Goal: Task Accomplishment & Management: Use online tool/utility

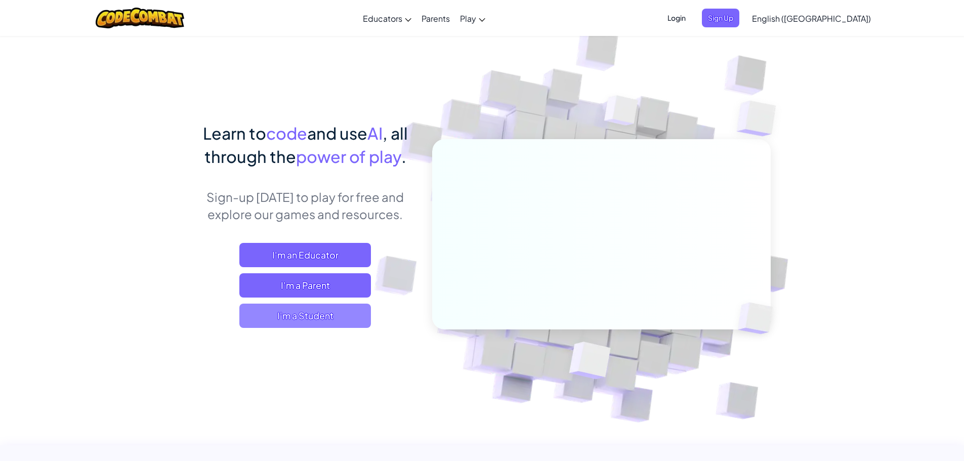
click at [338, 319] on span "I'm a Student" at bounding box center [305, 315] width 132 height 24
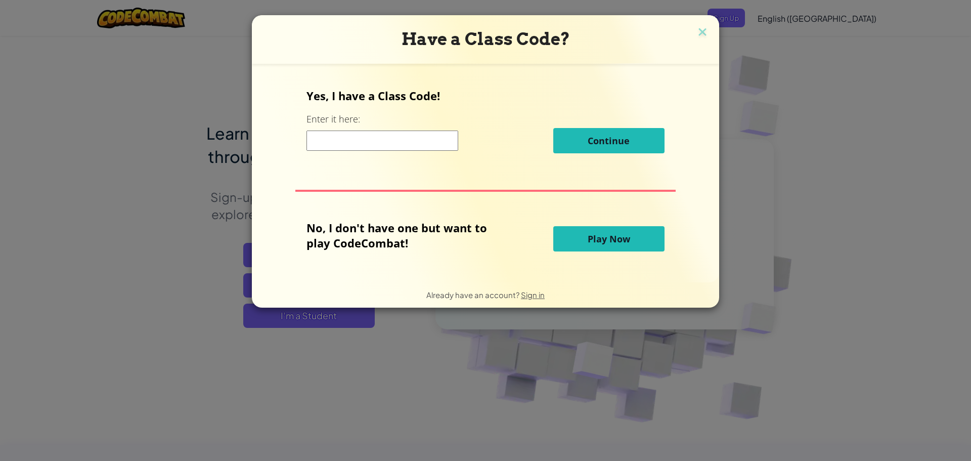
click at [624, 238] on span "Play Now" at bounding box center [609, 239] width 42 height 12
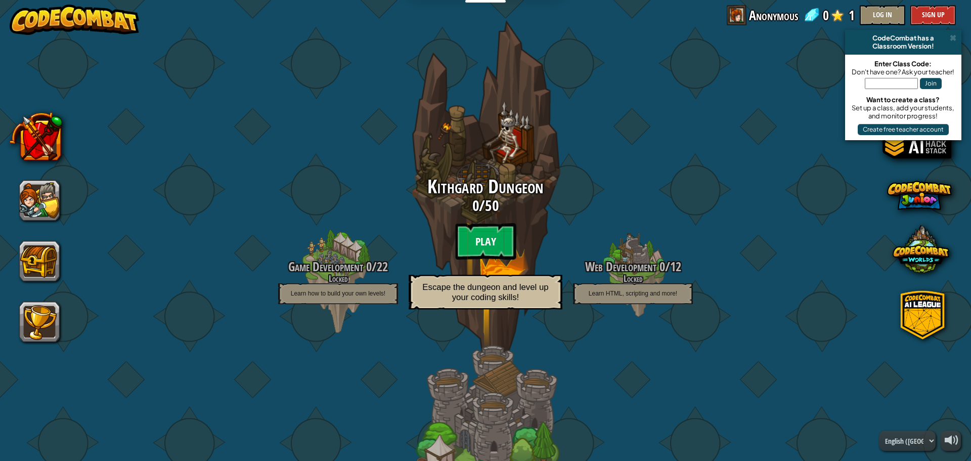
click at [475, 247] on btn "Play" at bounding box center [485, 241] width 61 height 36
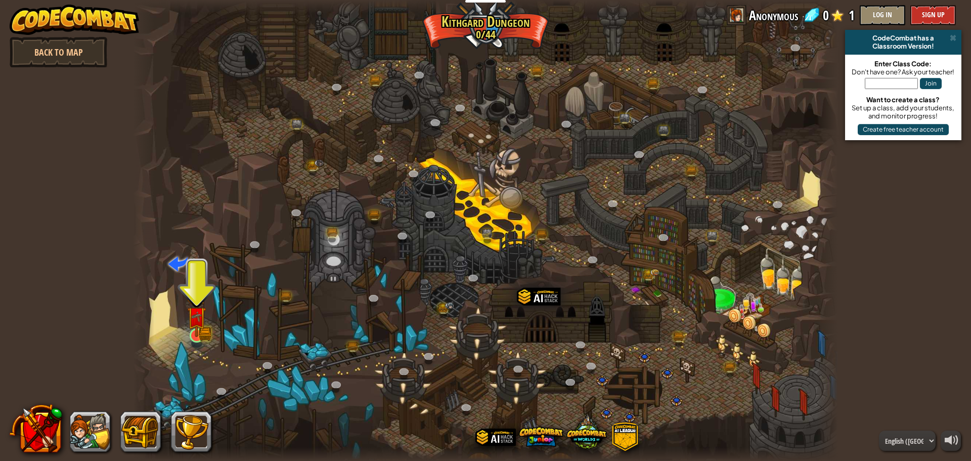
click at [189, 326] on img at bounding box center [196, 315] width 19 height 41
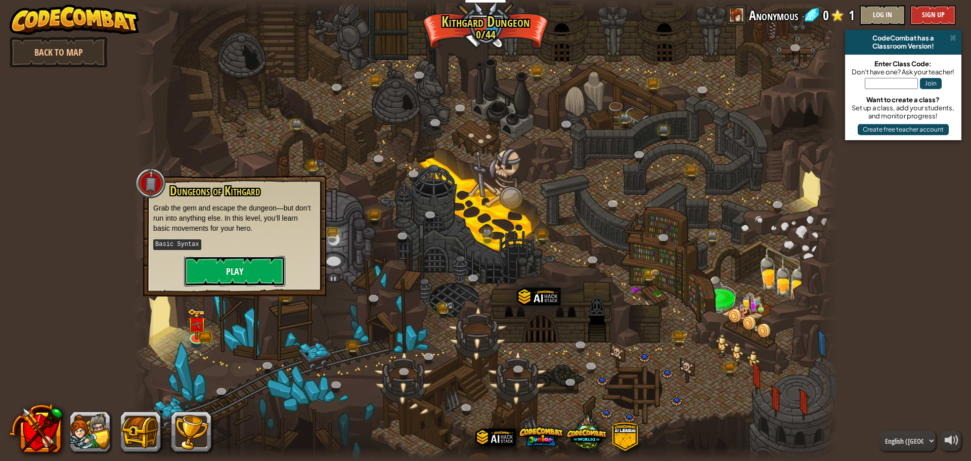
click at [220, 276] on button "Play" at bounding box center [234, 271] width 101 height 30
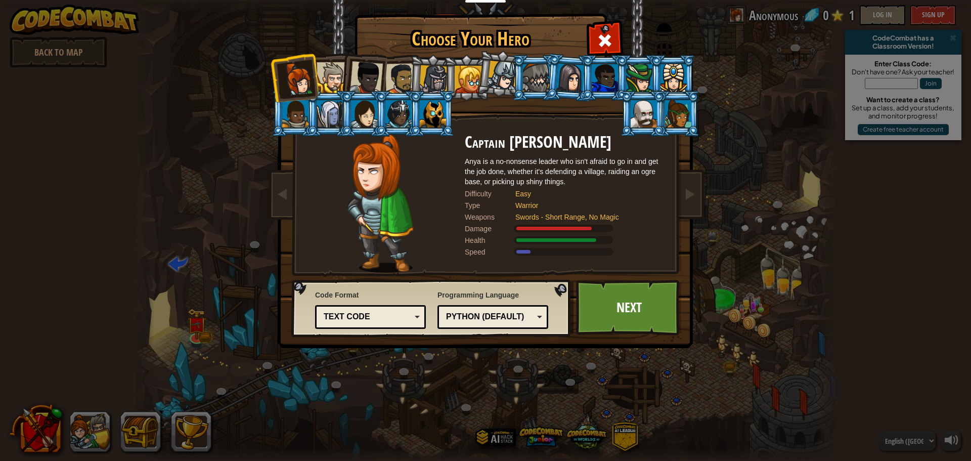
click at [397, 60] on li at bounding box center [397, 77] width 47 height 47
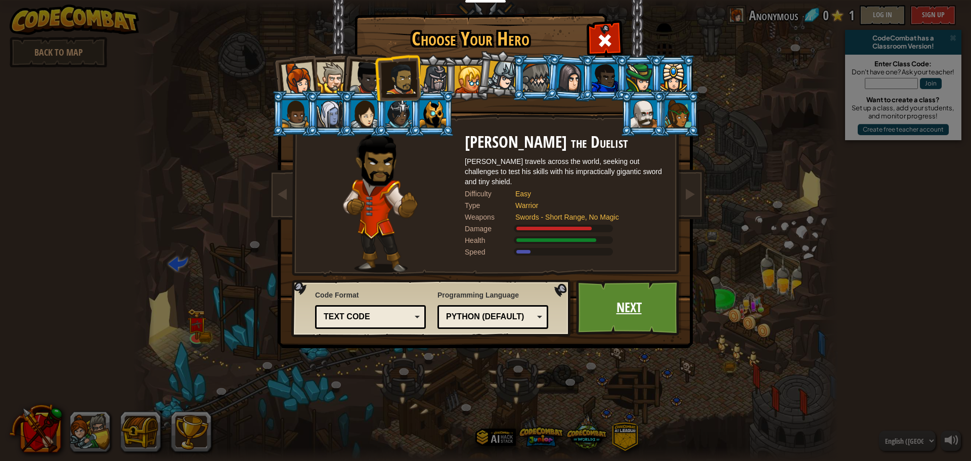
click at [620, 304] on link "Next" at bounding box center [629, 308] width 106 height 56
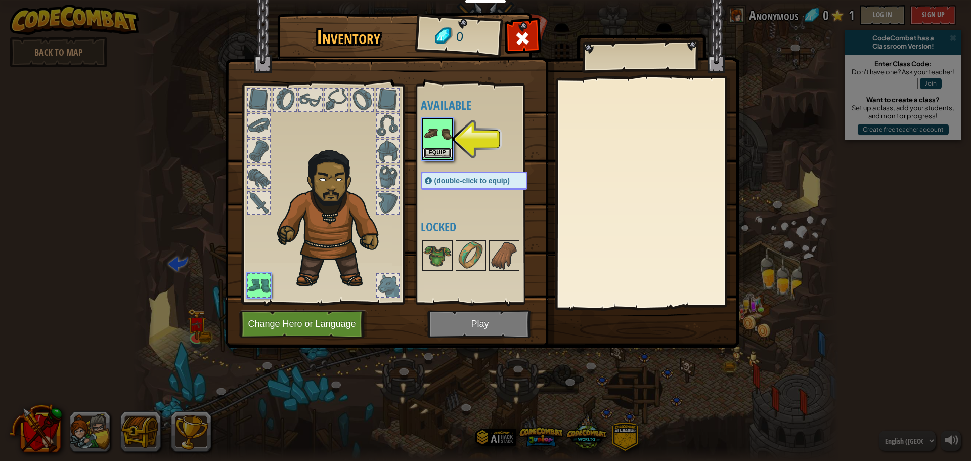
click at [437, 155] on button "Equip" at bounding box center [437, 153] width 28 height 11
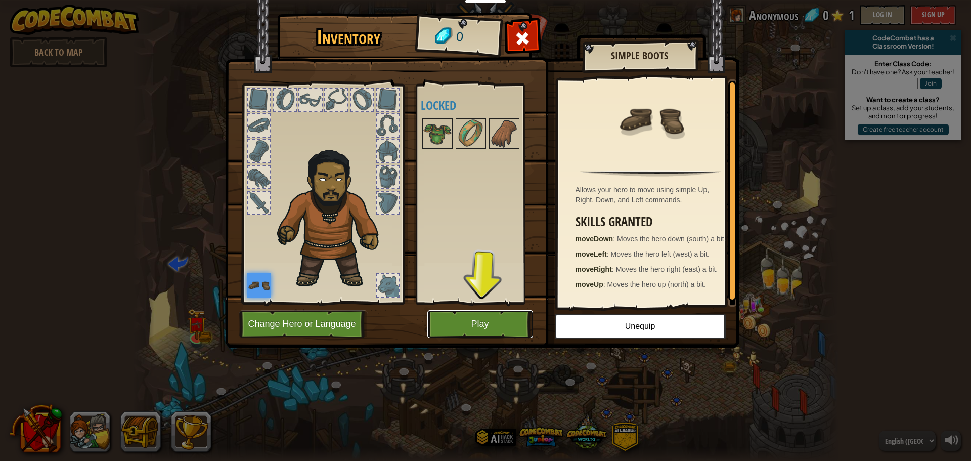
click at [465, 313] on button "Play" at bounding box center [480, 324] width 106 height 28
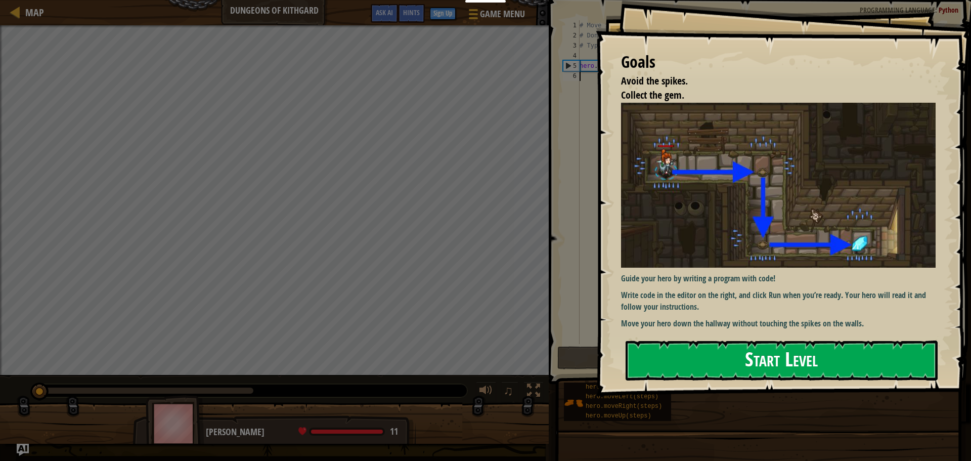
click at [667, 365] on button "Start Level" at bounding box center [782, 360] width 312 height 40
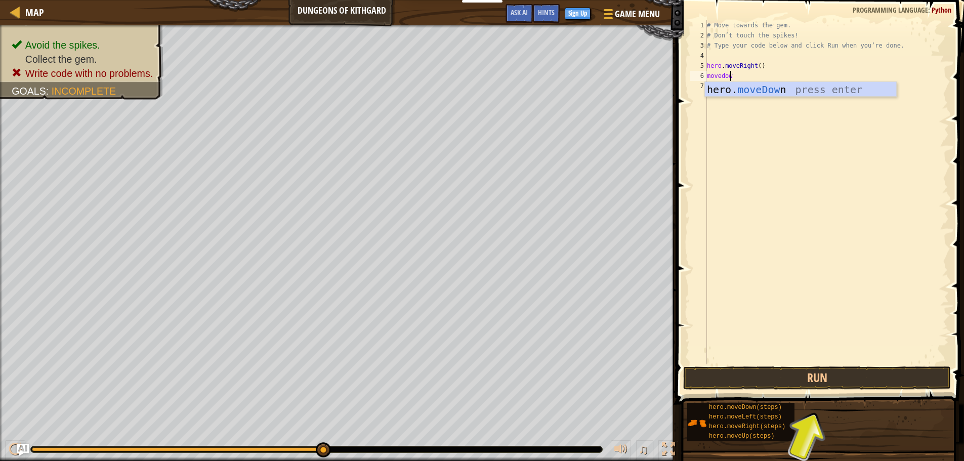
scroll to position [5, 2]
click at [708, 76] on div "# Move towards the gem. # Don’t touch the spikes! # Type your code below and cl…" at bounding box center [827, 202] width 244 height 364
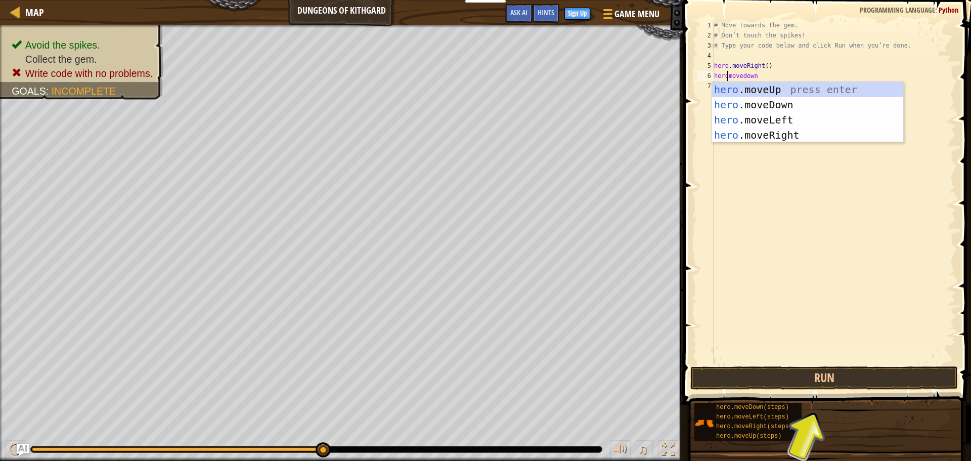
scroll to position [5, 1]
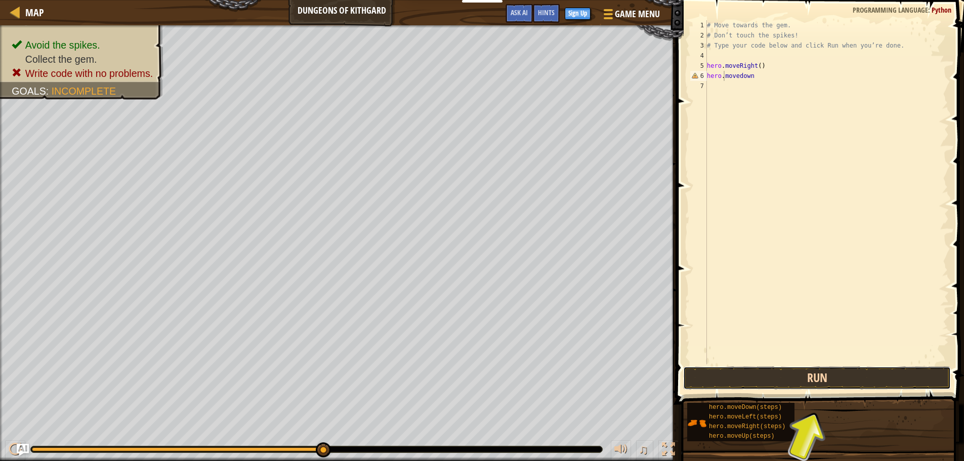
click at [777, 380] on button "Run" at bounding box center [817, 377] width 268 height 23
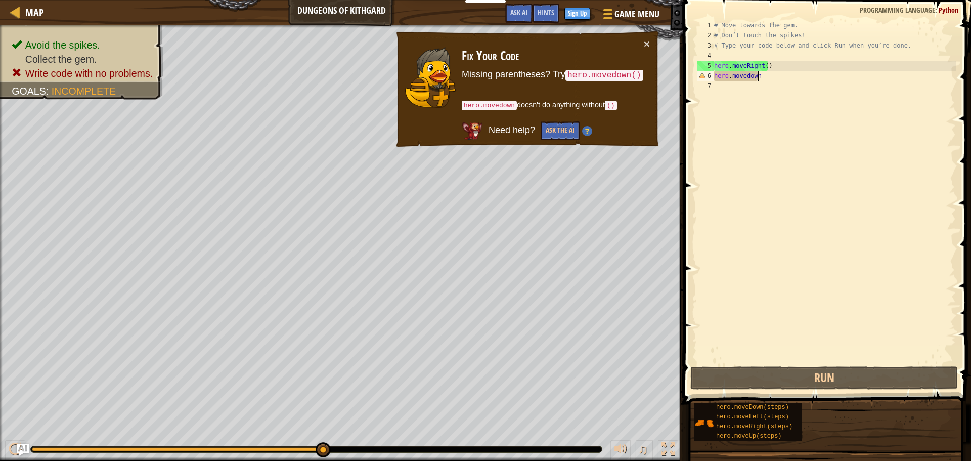
click at [775, 79] on div "# Move towards the gem. # Don’t touch the spikes! # Type your code below and cl…" at bounding box center [834, 202] width 244 height 364
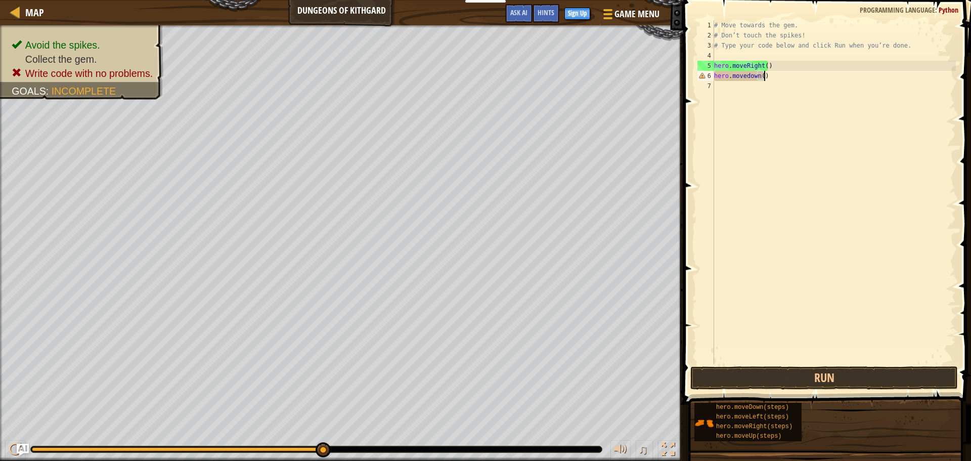
scroll to position [5, 4]
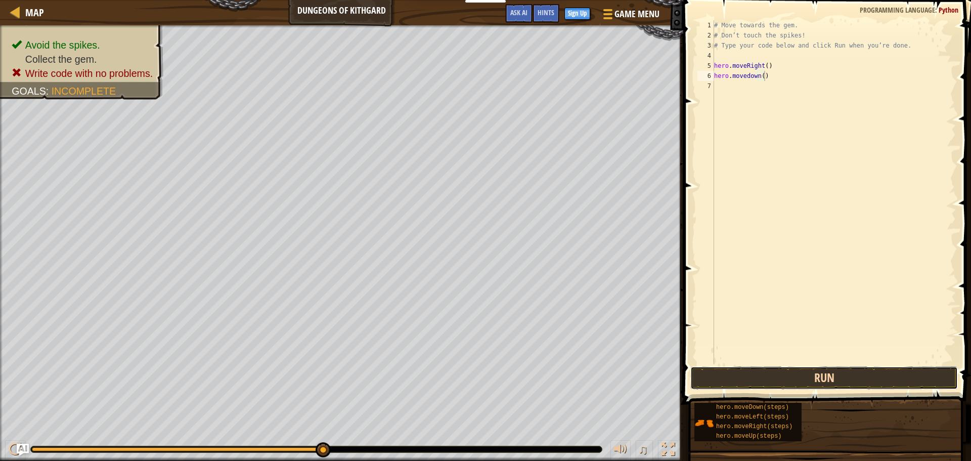
click at [769, 380] on button "Run" at bounding box center [824, 377] width 268 height 23
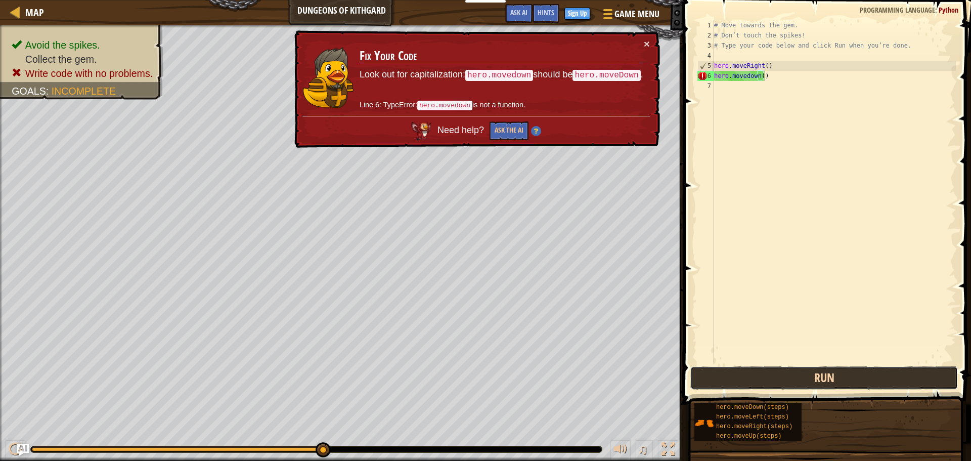
click at [840, 376] on button "Run" at bounding box center [824, 377] width 268 height 23
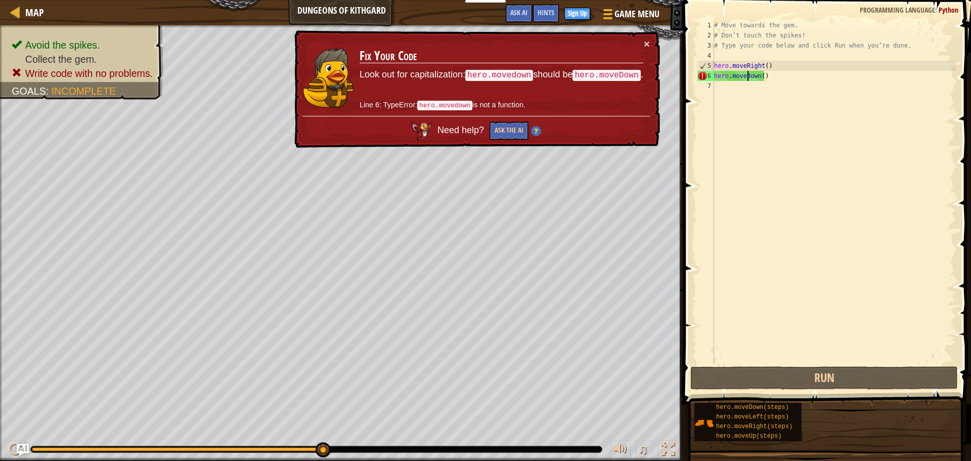
click at [747, 78] on div "# Move towards the gem. # Don’t touch the spikes! # Type your code below and cl…" at bounding box center [834, 202] width 244 height 364
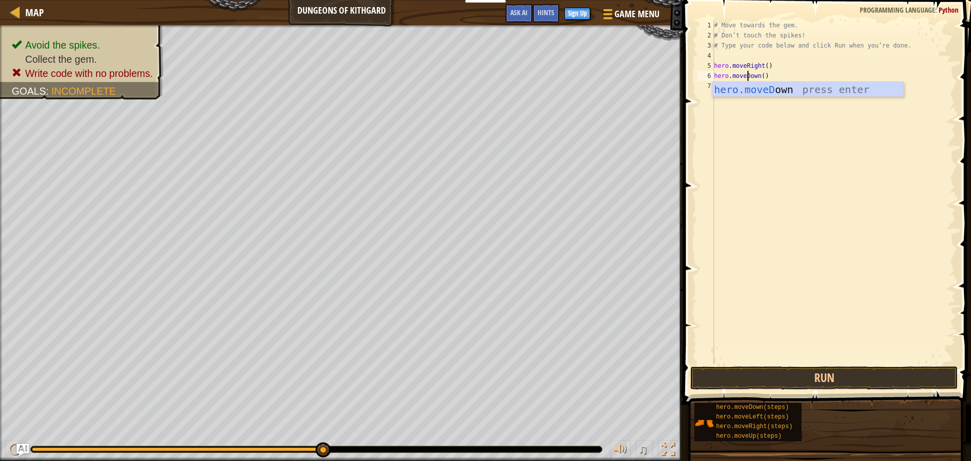
scroll to position [5, 3]
type textarea "hero.moveDown()"
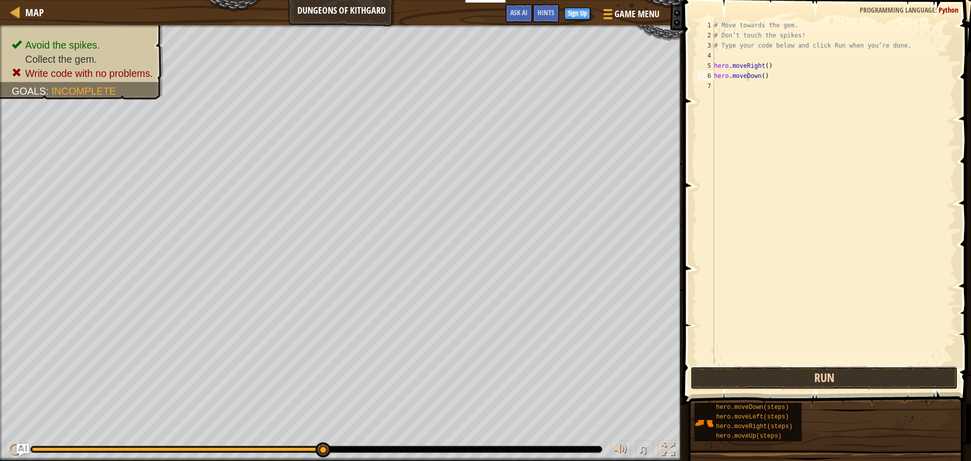
click at [713, 383] on button "Run" at bounding box center [824, 377] width 268 height 23
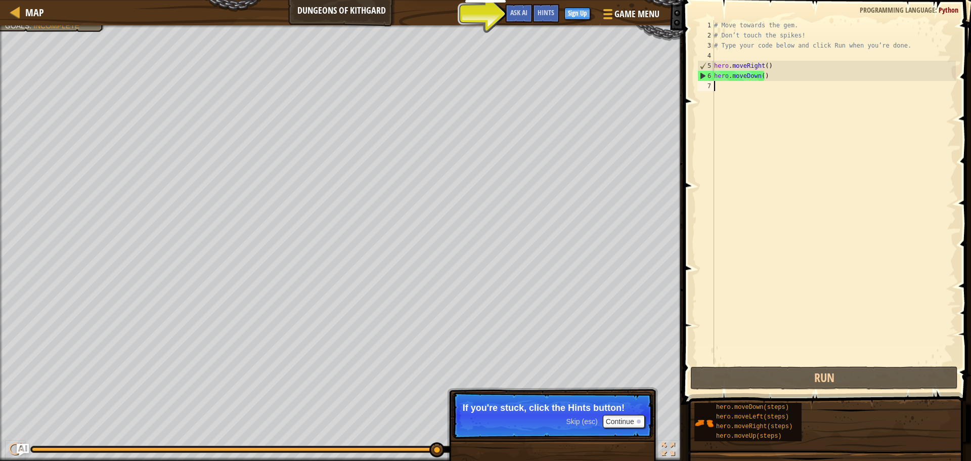
click at [742, 202] on div "# Move towards the gem. # Don’t touch the spikes! # Type your code below and cl…" at bounding box center [834, 202] width 244 height 364
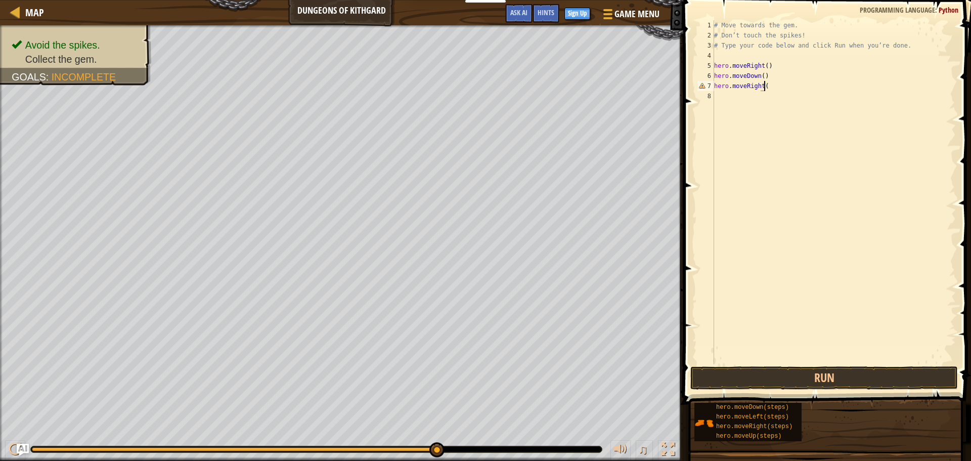
scroll to position [5, 4]
type textarea "hero.moveRight()"
click at [773, 376] on button "Run" at bounding box center [824, 377] width 268 height 23
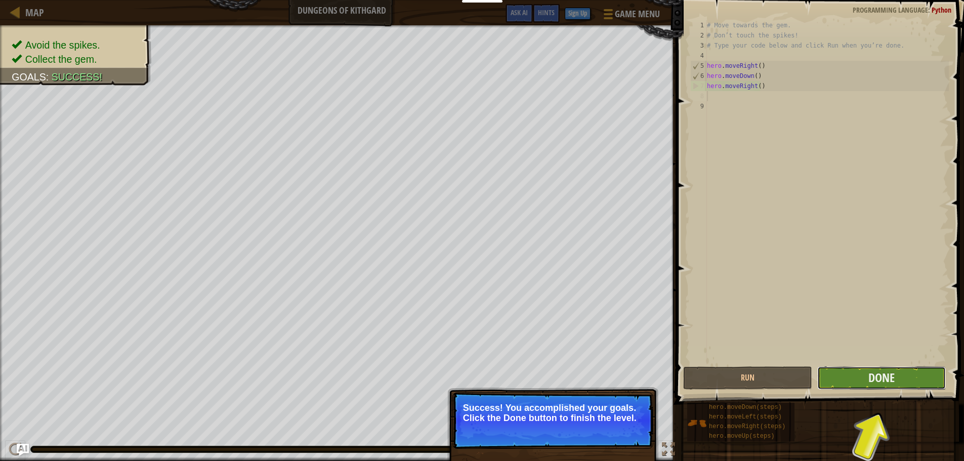
click at [849, 379] on button "Done" at bounding box center [881, 377] width 128 height 23
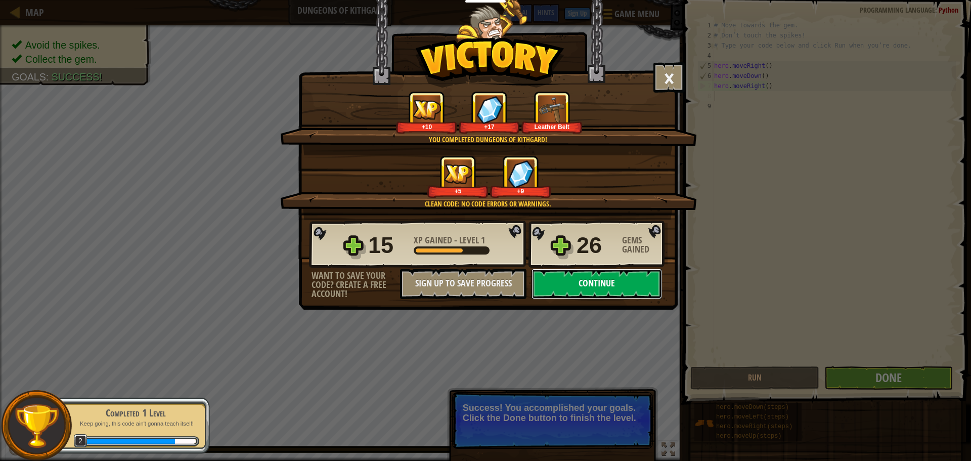
click at [576, 270] on button "Continue" at bounding box center [597, 284] width 131 height 30
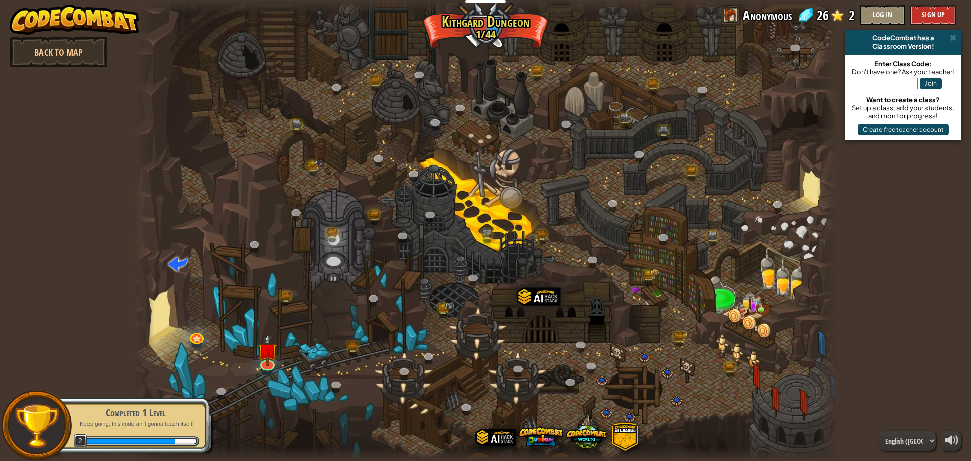
drag, startPoint x: 576, startPoint y: 270, endPoint x: 573, endPoint y: 276, distance: 6.3
drag, startPoint x: 573, startPoint y: 276, endPoint x: 461, endPoint y: 294, distance: 113.3
drag, startPoint x: 461, startPoint y: 294, endPoint x: 266, endPoint y: 371, distance: 209.8
click at [266, 371] on link at bounding box center [267, 362] width 20 height 20
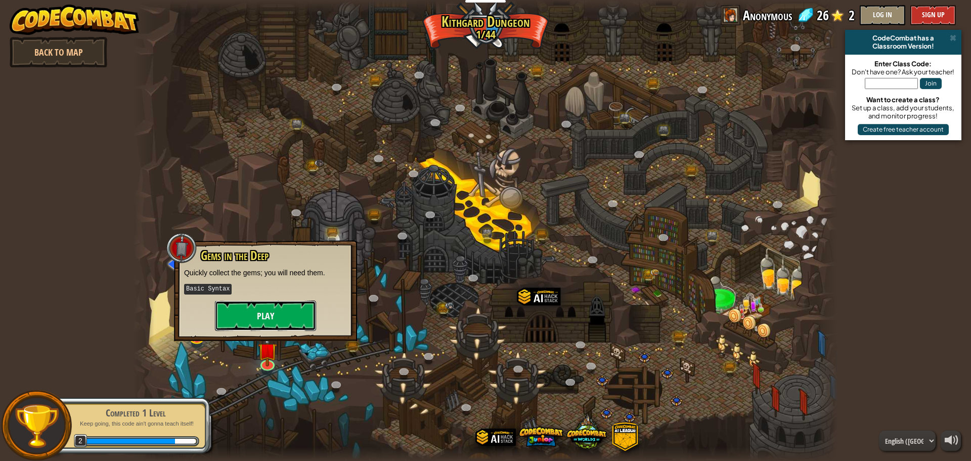
click at [279, 315] on button "Play" at bounding box center [265, 315] width 101 height 30
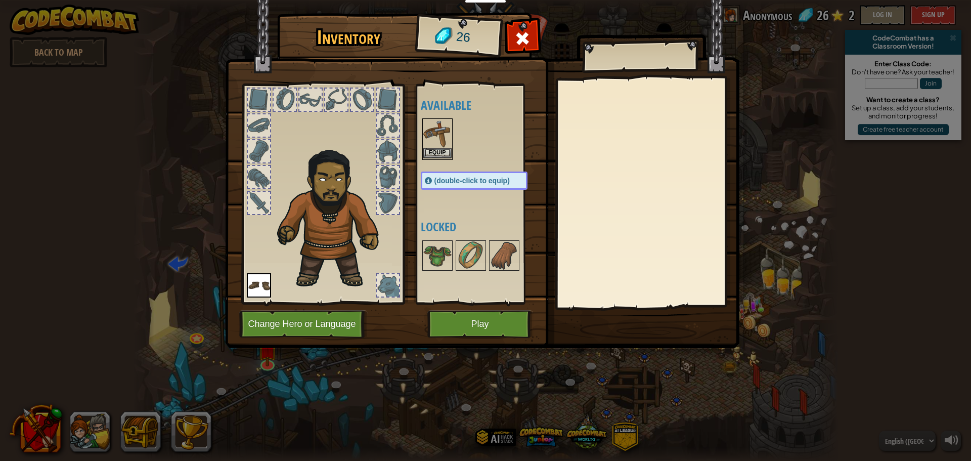
click at [425, 146] on img at bounding box center [437, 133] width 28 height 28
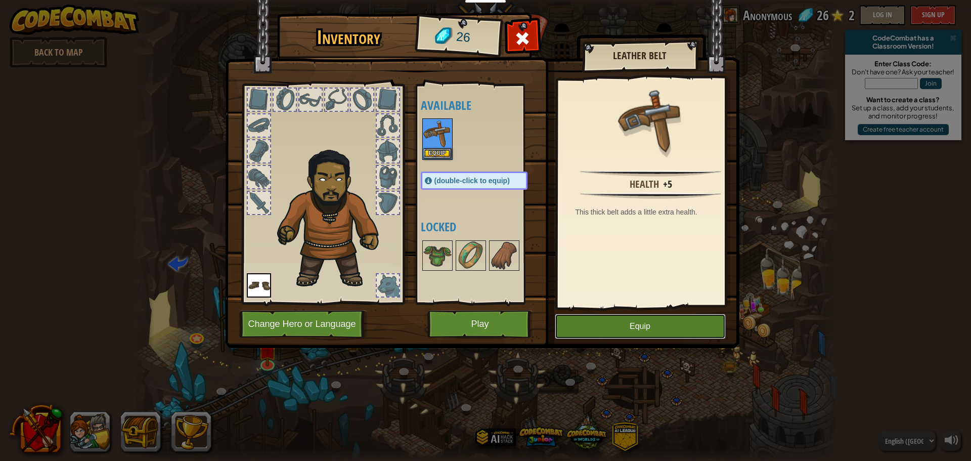
click at [638, 332] on button "Equip" at bounding box center [640, 326] width 171 height 25
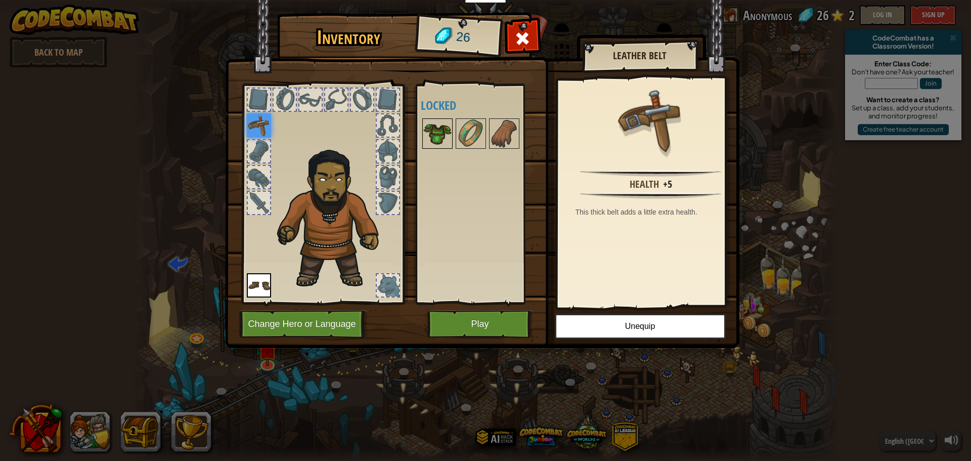
click at [442, 129] on img at bounding box center [437, 133] width 28 height 28
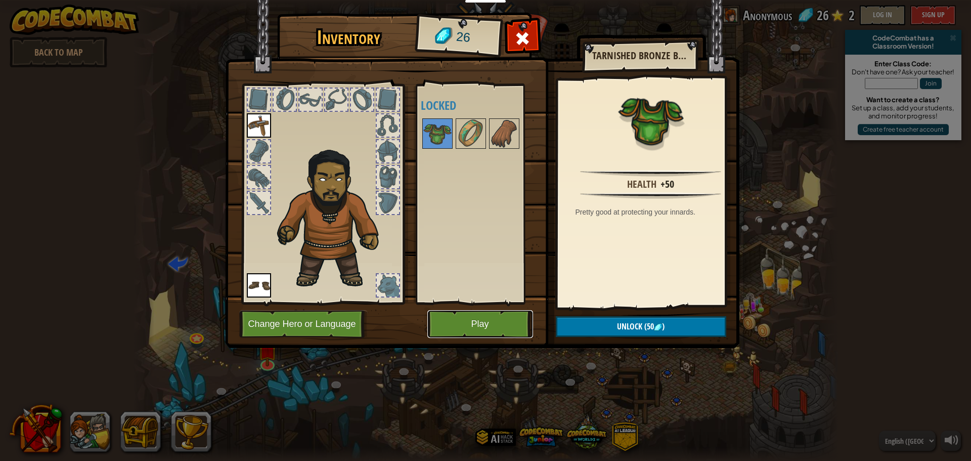
click at [472, 326] on button "Play" at bounding box center [480, 324] width 106 height 28
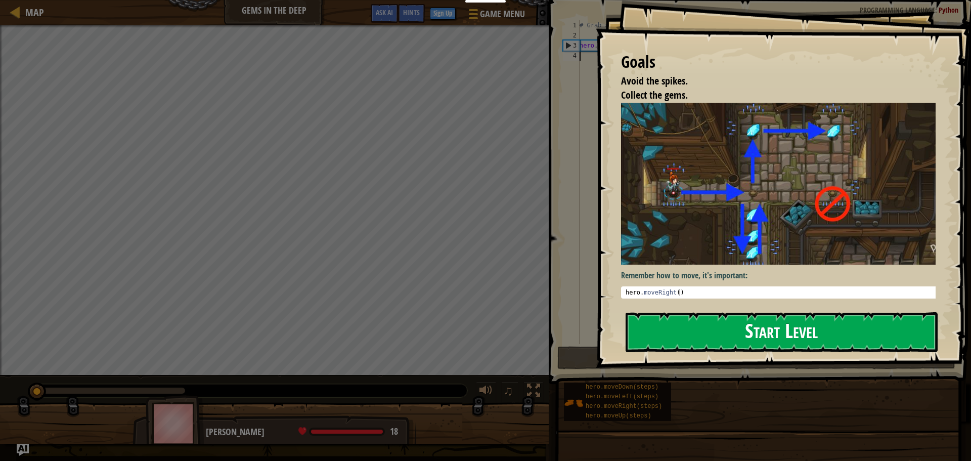
click at [712, 319] on button "Start Level" at bounding box center [782, 332] width 312 height 40
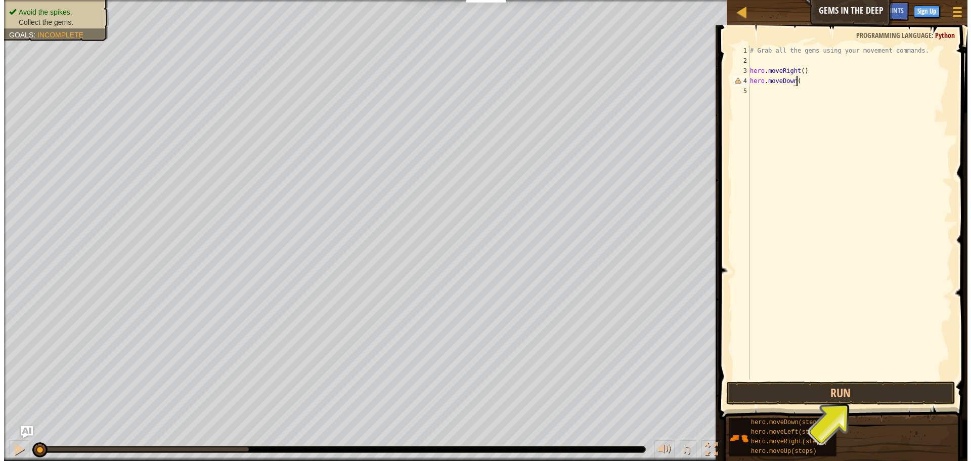
scroll to position [5, 4]
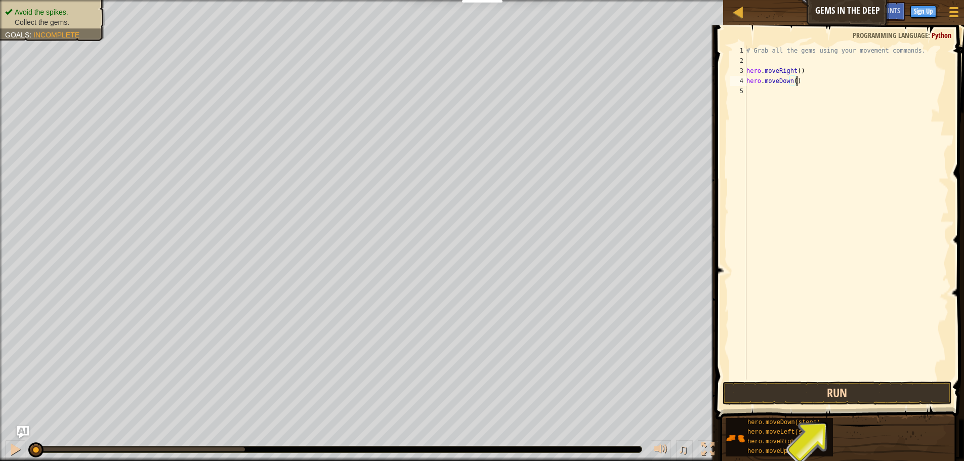
type textarea "hero.moveDown()"
click at [796, 395] on button "Run" at bounding box center [836, 392] width 229 height 23
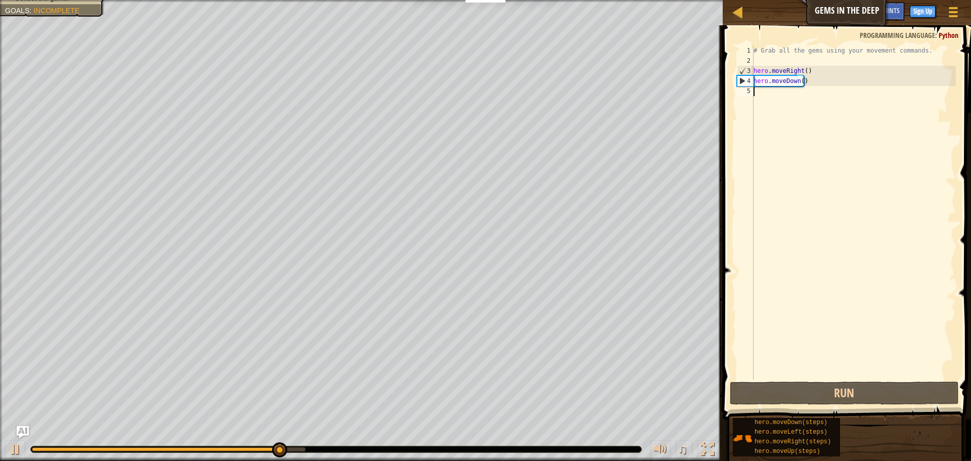
click at [782, 188] on div "# Grab all the gems using your movement commands. hero . moveRight ( ) hero . m…" at bounding box center [854, 223] width 204 height 354
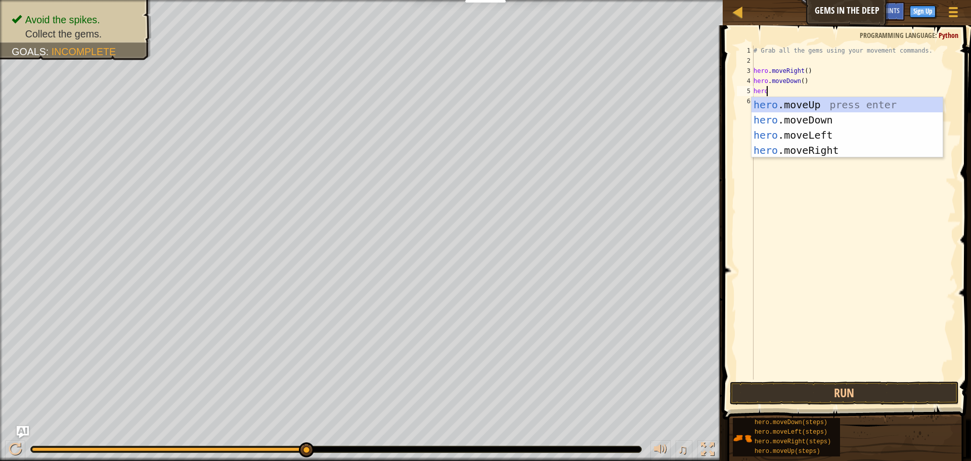
scroll to position [5, 1]
type textarea "[DOMAIN_NAME]"
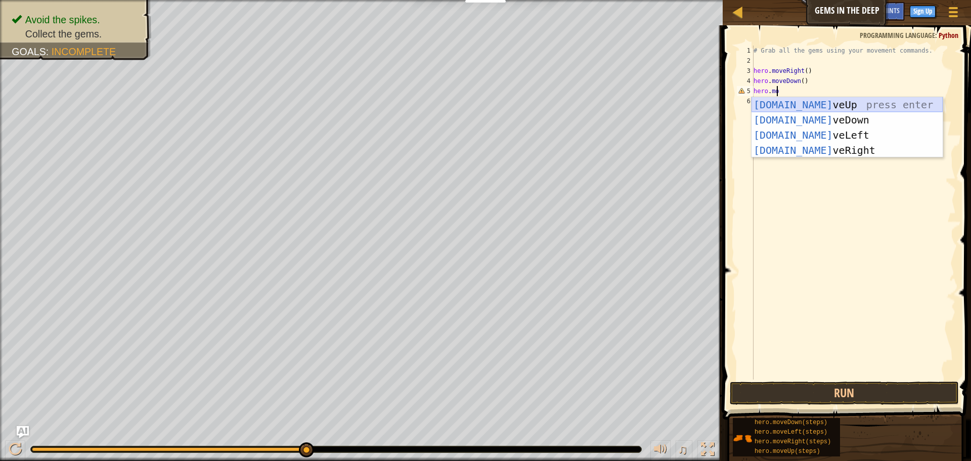
click at [788, 104] on div "[DOMAIN_NAME] veUp press enter [DOMAIN_NAME] veDown press enter [DOMAIN_NAME] v…" at bounding box center [847, 142] width 191 height 91
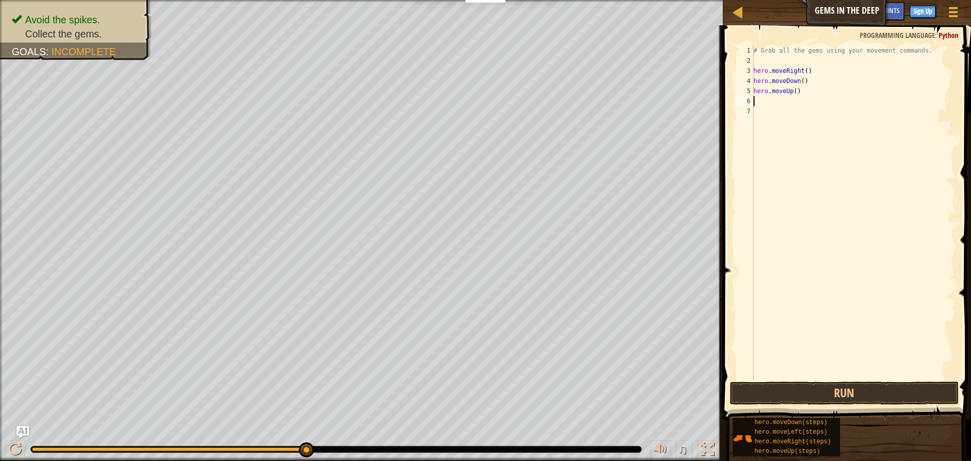
scroll to position [5, 0]
click at [860, 394] on button "Run" at bounding box center [844, 392] width 229 height 23
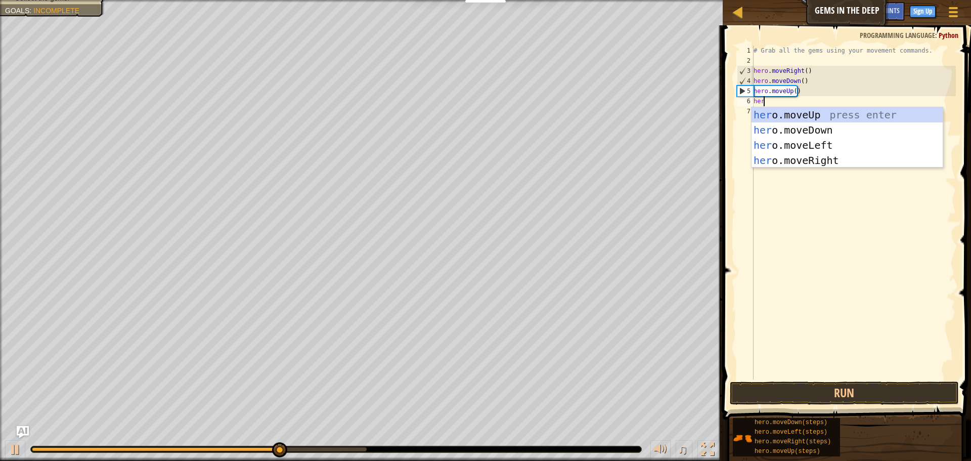
scroll to position [5, 1]
type textarea "hero"
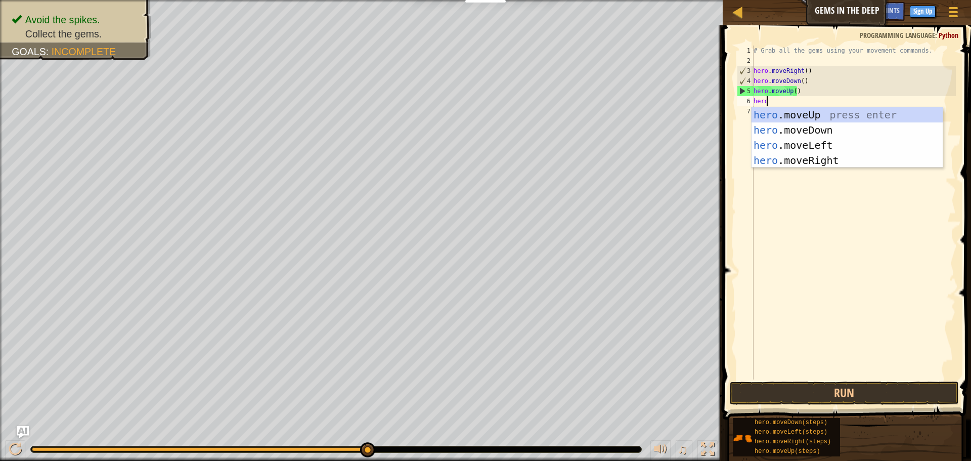
scroll to position [5, 0]
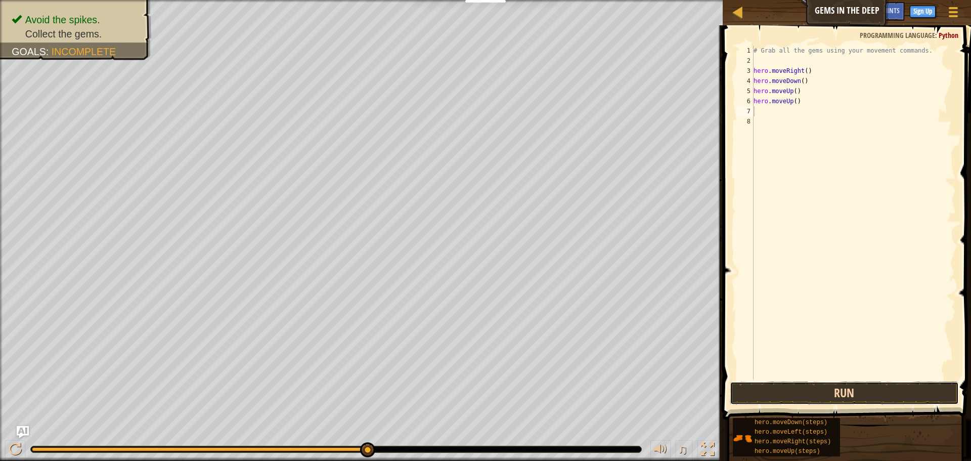
click at [795, 390] on button "Run" at bounding box center [844, 392] width 229 height 23
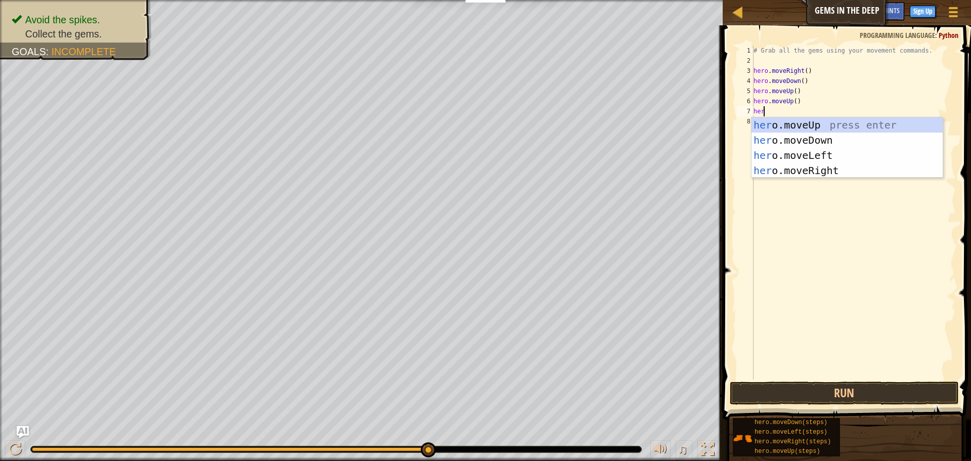
scroll to position [5, 1]
type textarea "hero"
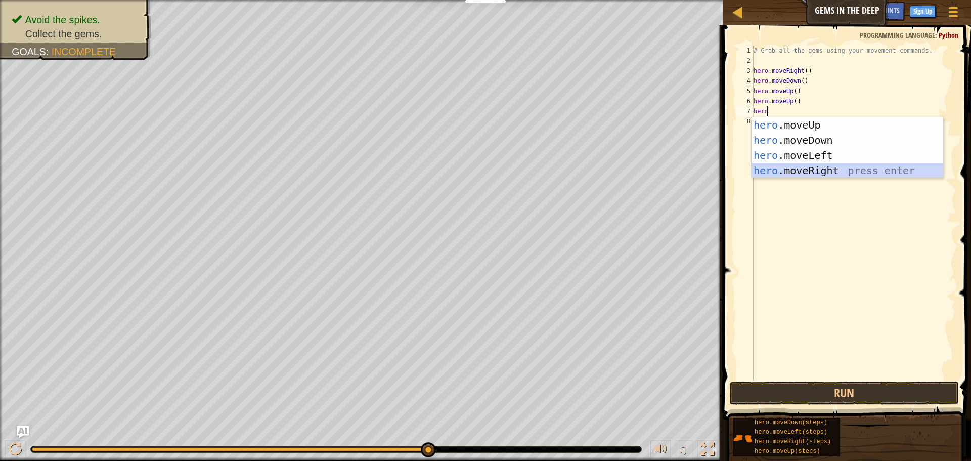
click at [824, 166] on div "hero .moveUp press enter hero .moveDown press enter hero .moveLeft press enter …" at bounding box center [847, 162] width 191 height 91
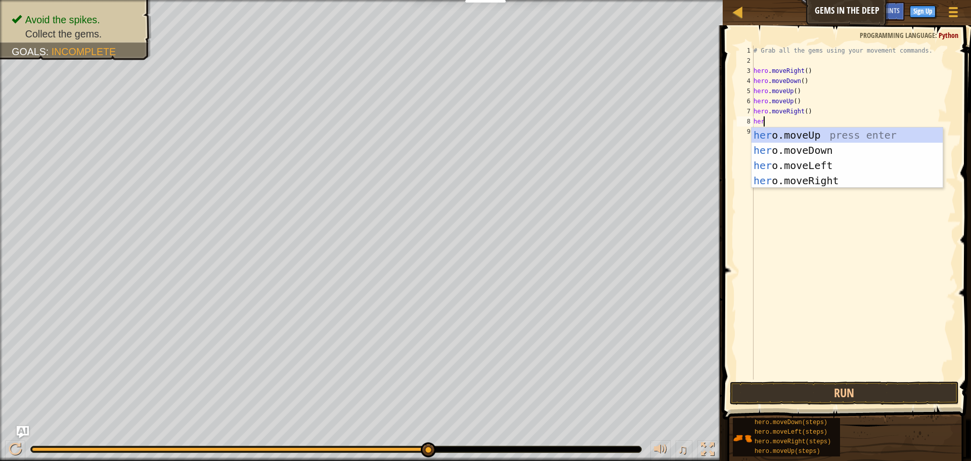
type textarea "hero"
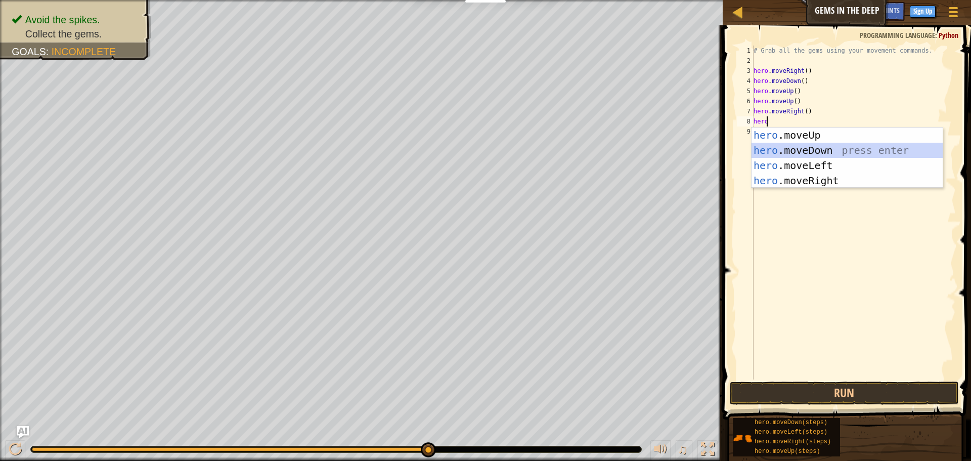
click at [819, 148] on div "hero .moveUp press enter hero .moveDown press enter hero .moveLeft press enter …" at bounding box center [847, 172] width 191 height 91
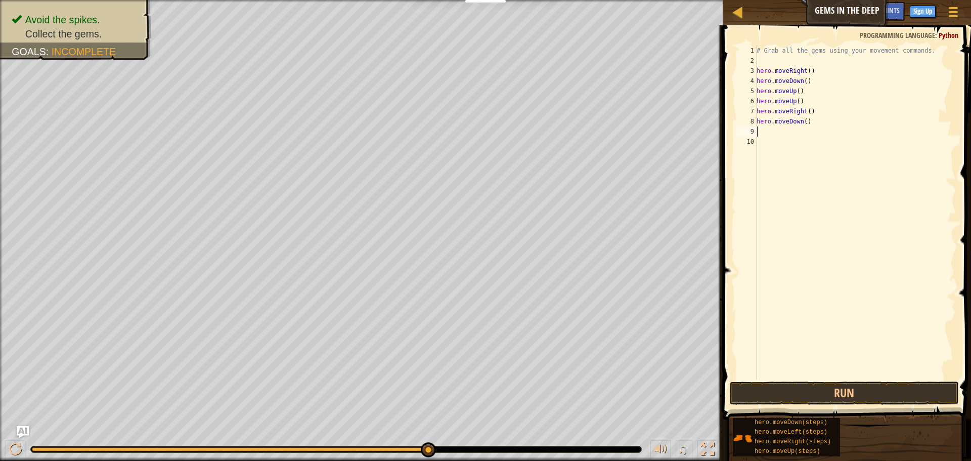
scroll to position [5, 0]
click at [836, 385] on button "Run" at bounding box center [844, 392] width 229 height 23
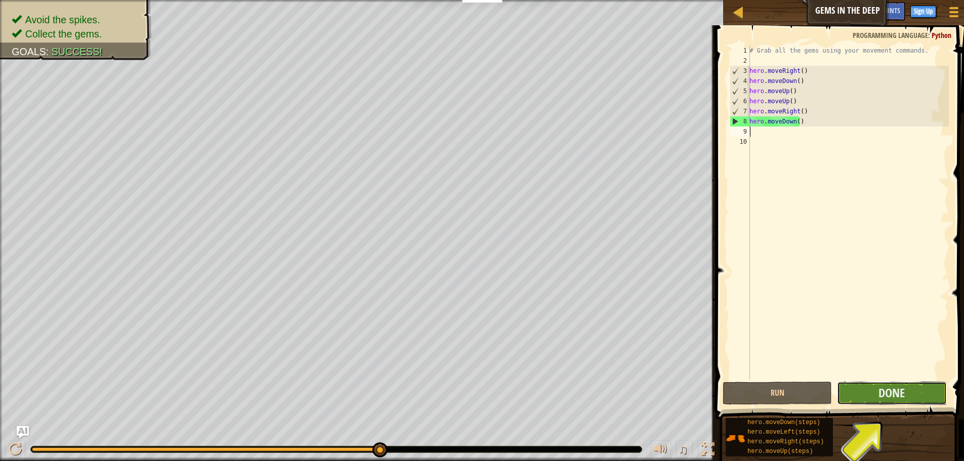
click at [875, 389] on button "Done" at bounding box center [891, 392] width 109 height 23
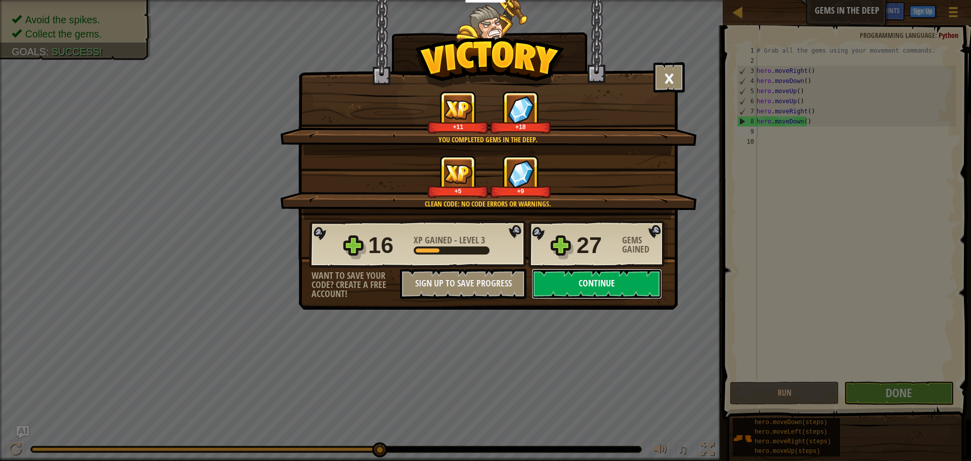
click at [633, 281] on button "Continue" at bounding box center [597, 284] width 131 height 30
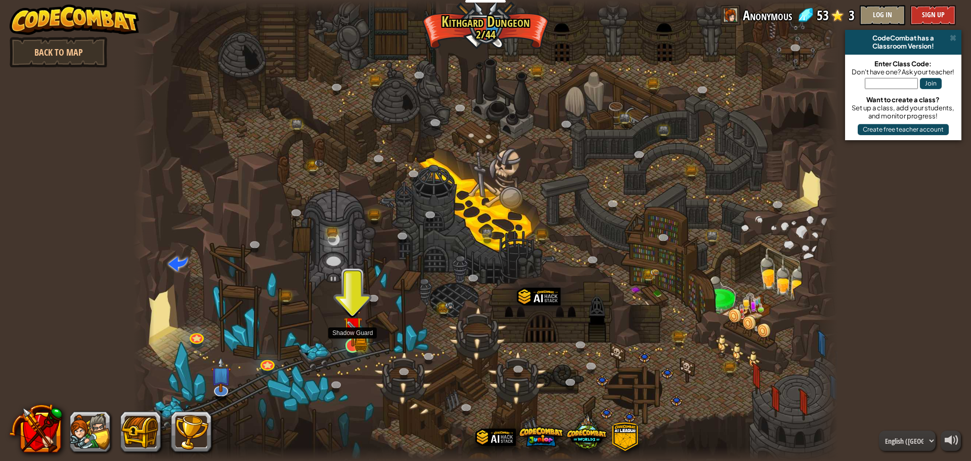
click at [349, 325] on img at bounding box center [352, 326] width 19 height 41
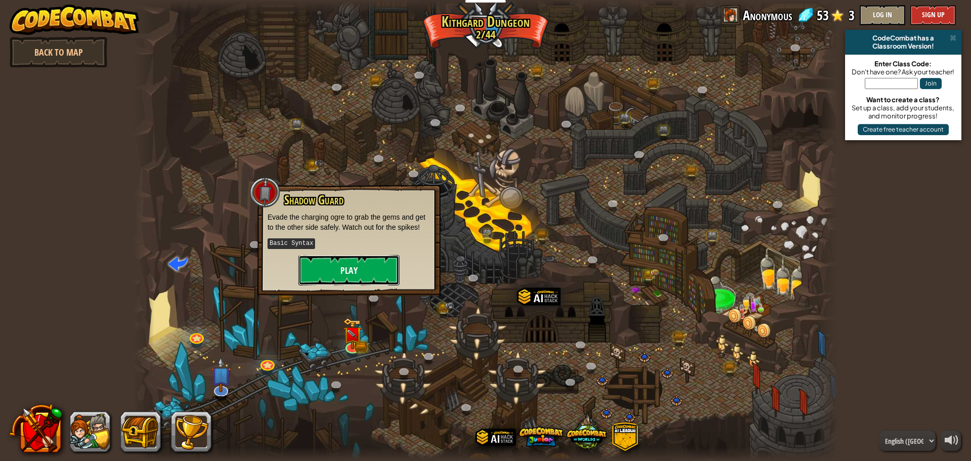
click at [357, 270] on button "Play" at bounding box center [348, 270] width 101 height 30
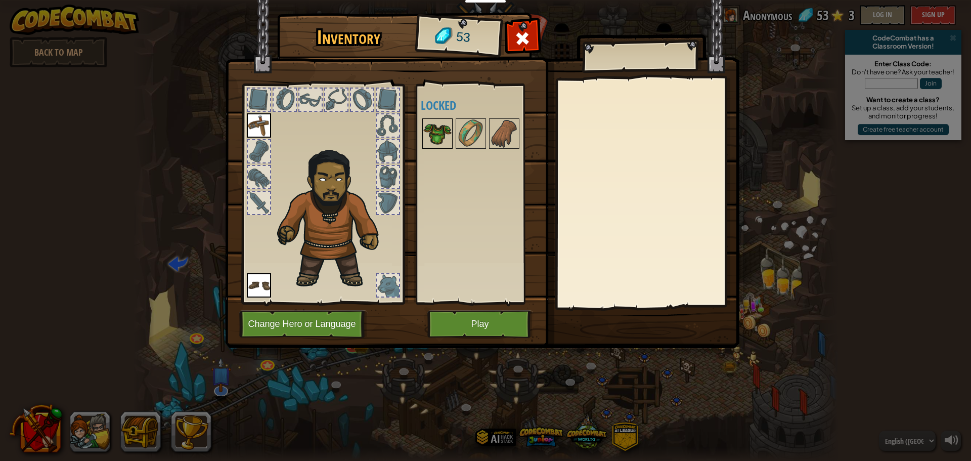
click at [433, 131] on img at bounding box center [437, 133] width 28 height 28
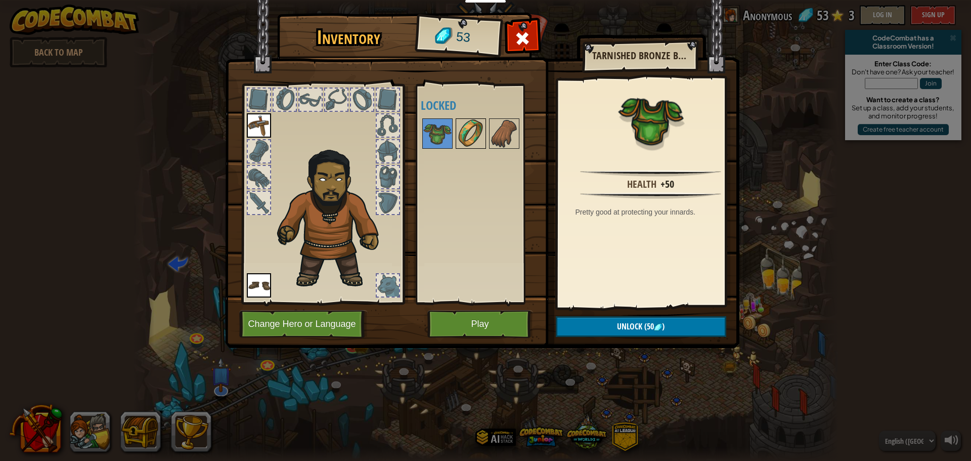
click at [469, 124] on img at bounding box center [471, 133] width 28 height 28
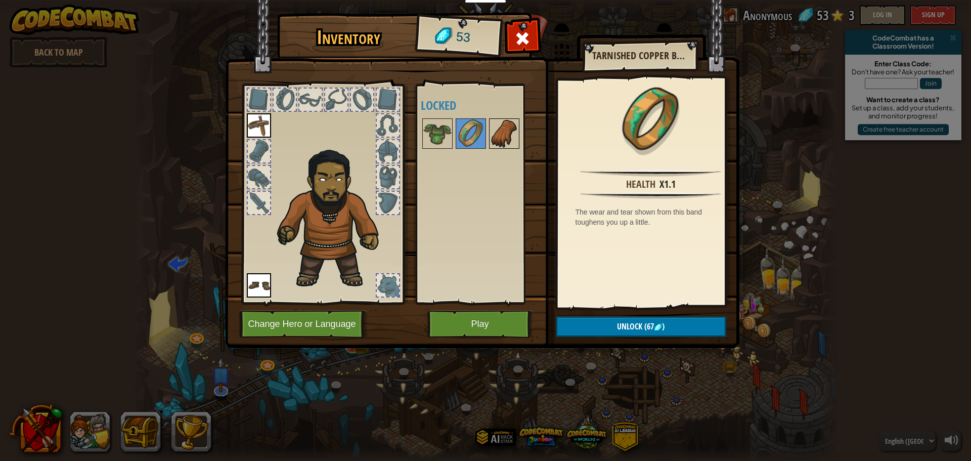
click at [497, 124] on img at bounding box center [504, 133] width 28 height 28
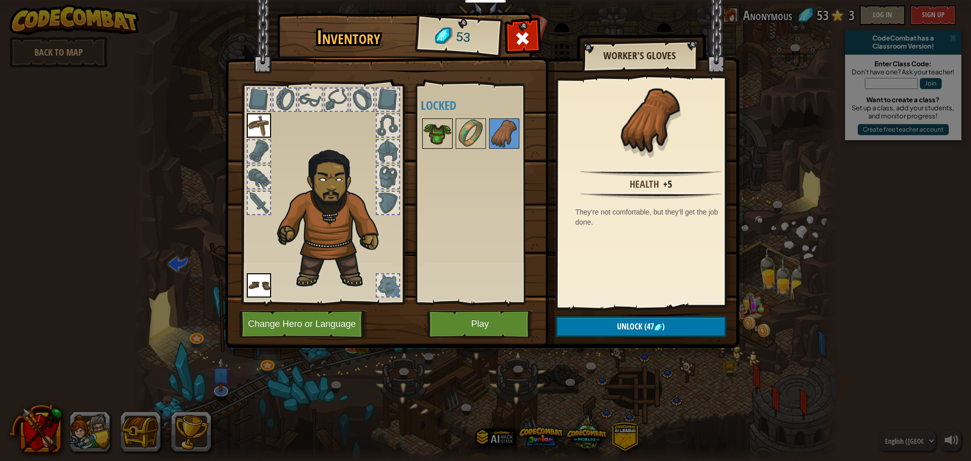
click at [449, 131] on img at bounding box center [437, 133] width 28 height 28
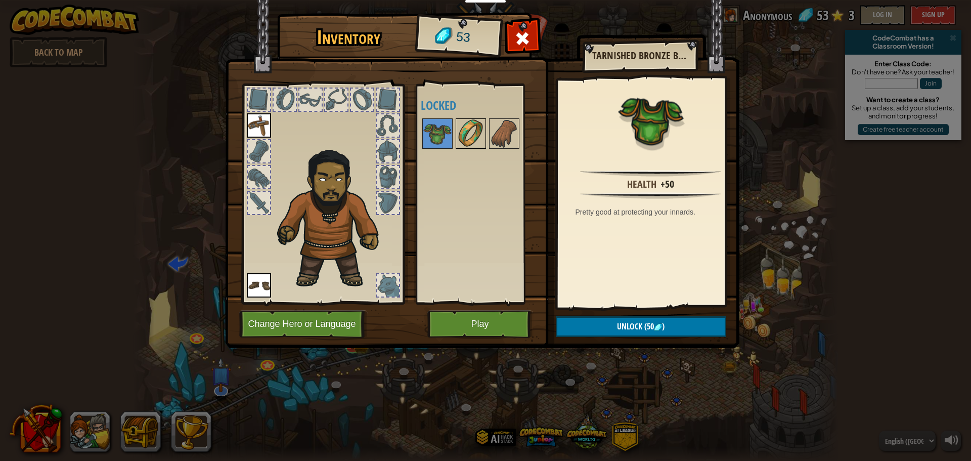
click at [457, 131] on img at bounding box center [471, 133] width 28 height 28
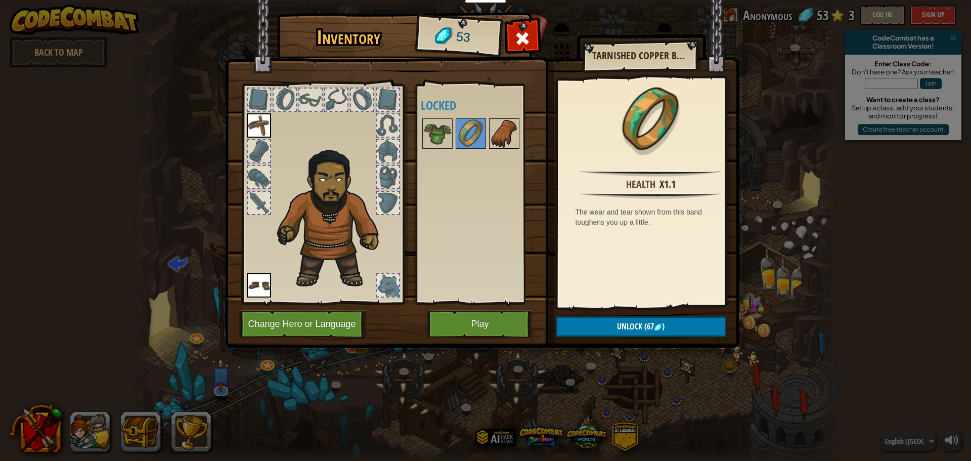
click at [507, 137] on img at bounding box center [504, 133] width 28 height 28
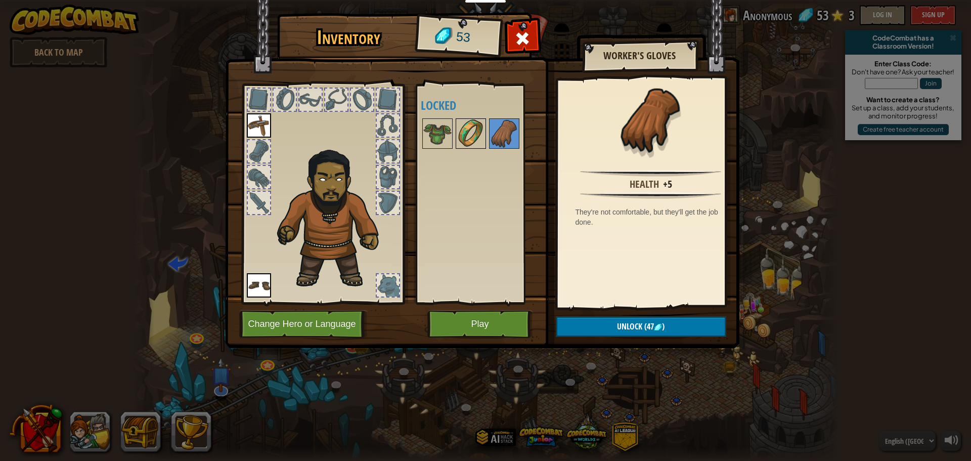
click at [472, 138] on img at bounding box center [471, 133] width 28 height 28
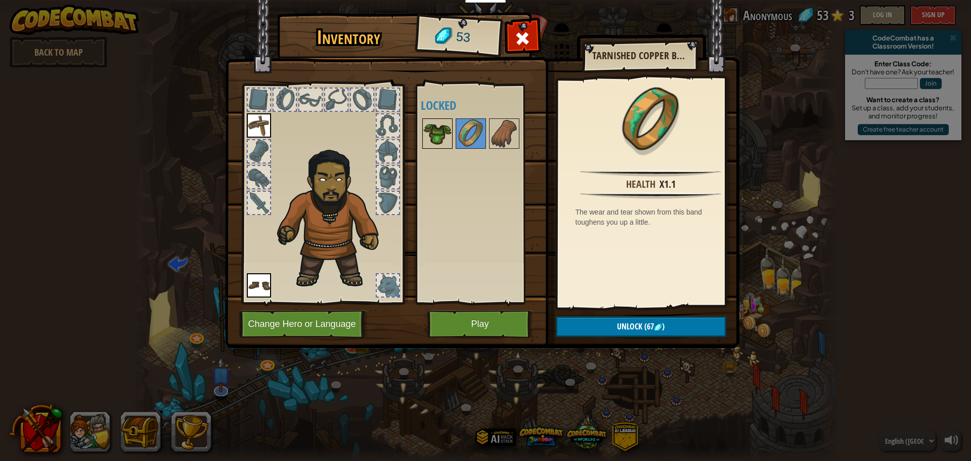
click at [437, 138] on img at bounding box center [437, 133] width 28 height 28
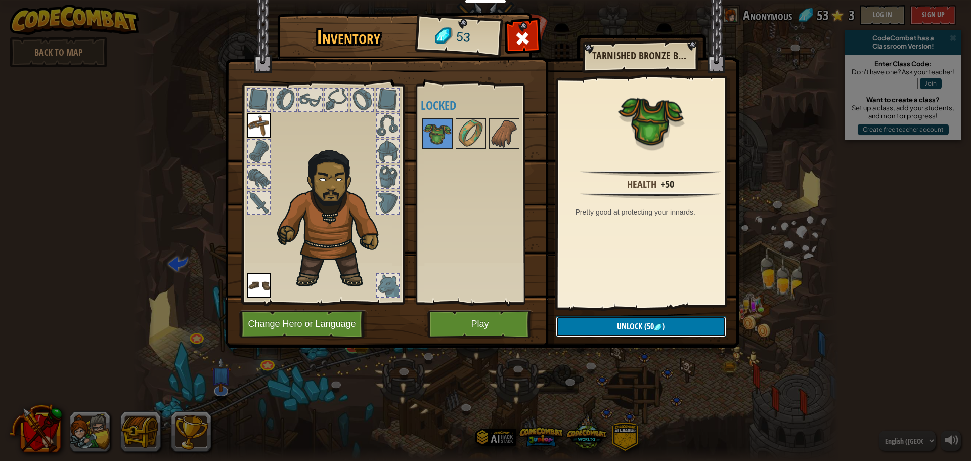
click at [582, 320] on button "Unlock (50 )" at bounding box center [641, 326] width 170 height 21
click at [591, 324] on button "Confirm" at bounding box center [641, 326] width 170 height 21
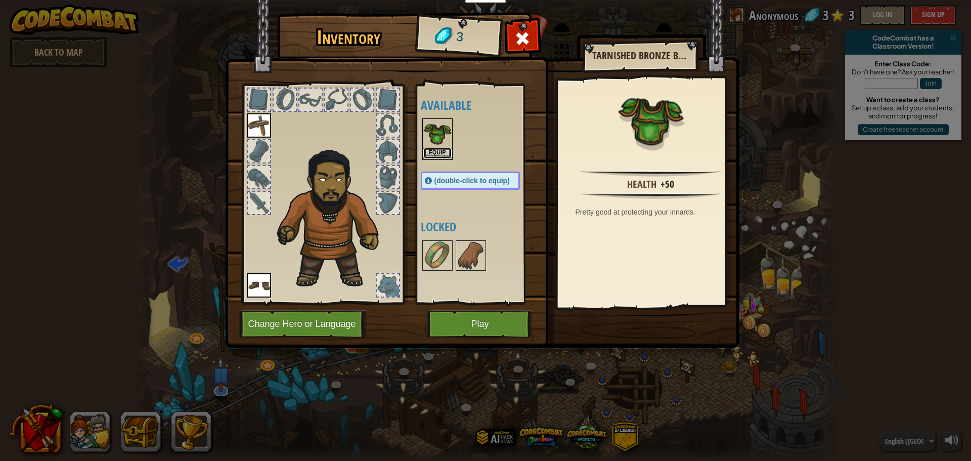
click at [431, 150] on button "Equip" at bounding box center [437, 153] width 28 height 11
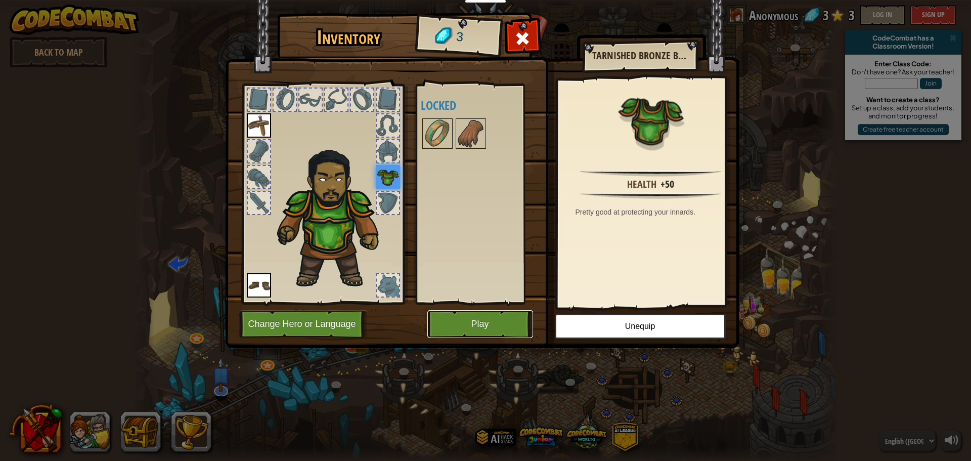
click at [503, 321] on button "Play" at bounding box center [480, 324] width 106 height 28
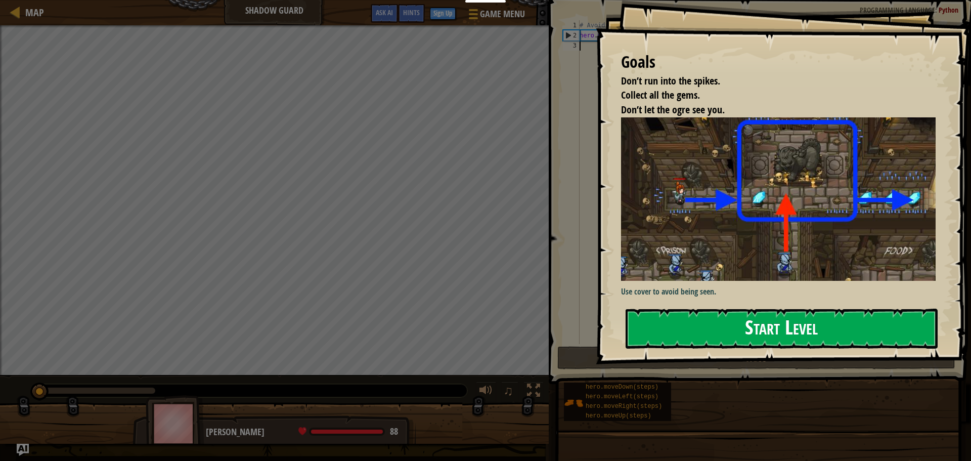
click at [709, 335] on button "Start Level" at bounding box center [782, 329] width 312 height 40
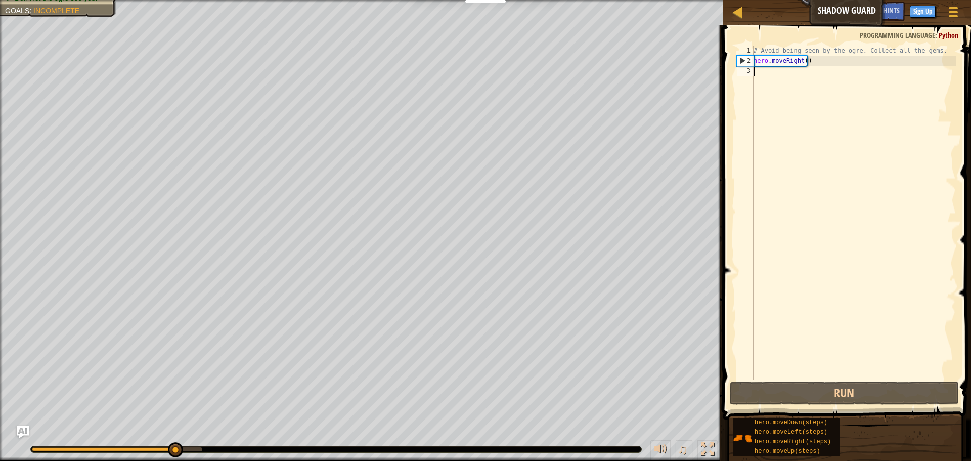
scroll to position [5, 0]
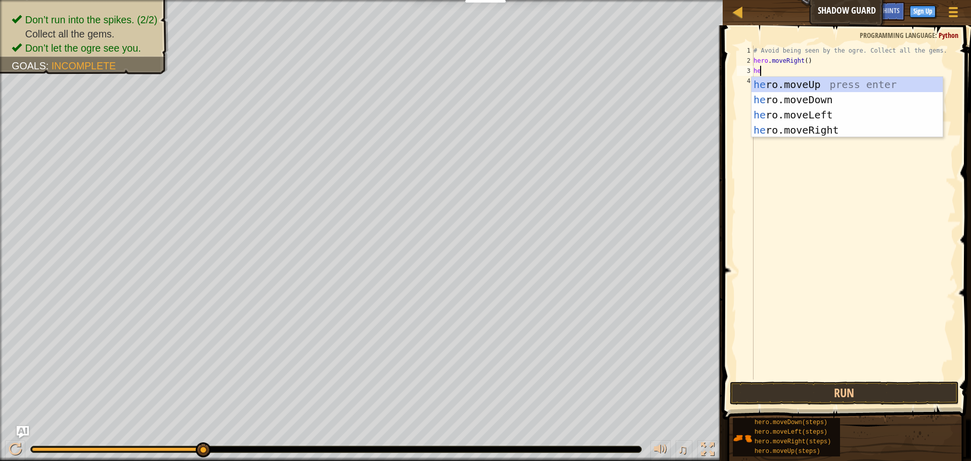
type textarea "her"
click at [787, 85] on div "her o.moveUp press enter her o.moveDown press enter her o.moveLeft press enter …" at bounding box center [847, 122] width 191 height 91
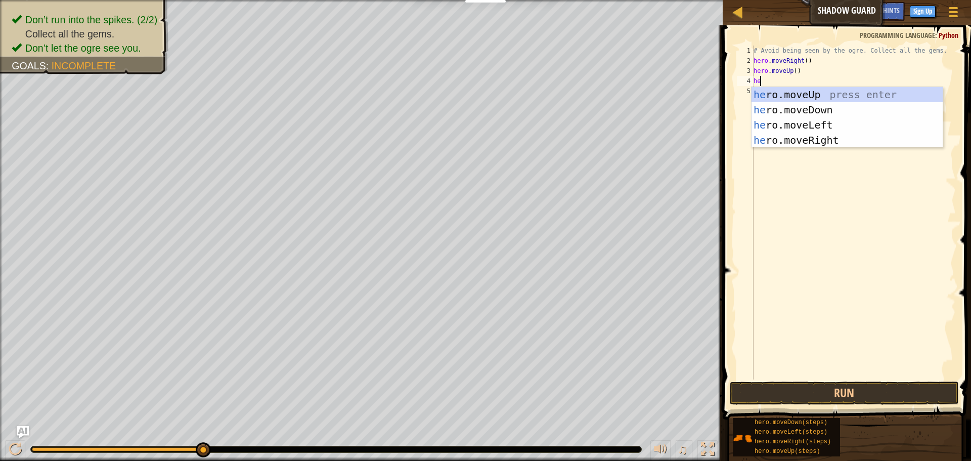
type textarea "her"
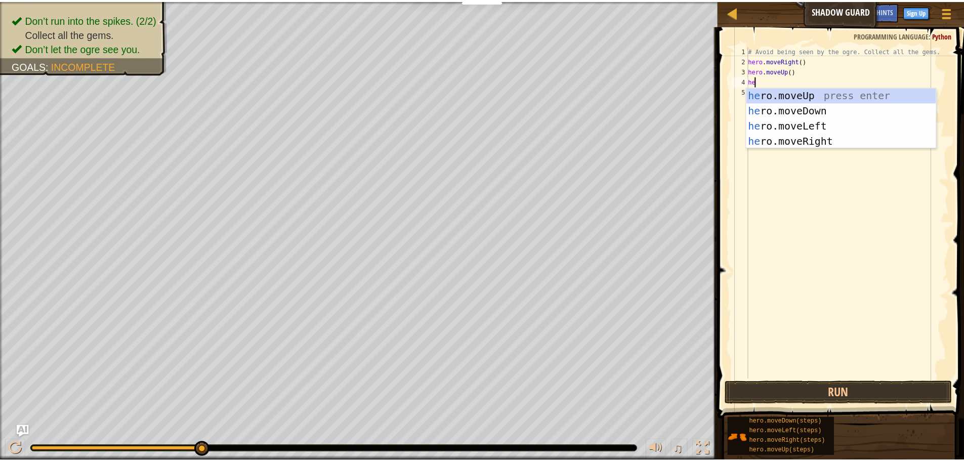
scroll to position [5, 1]
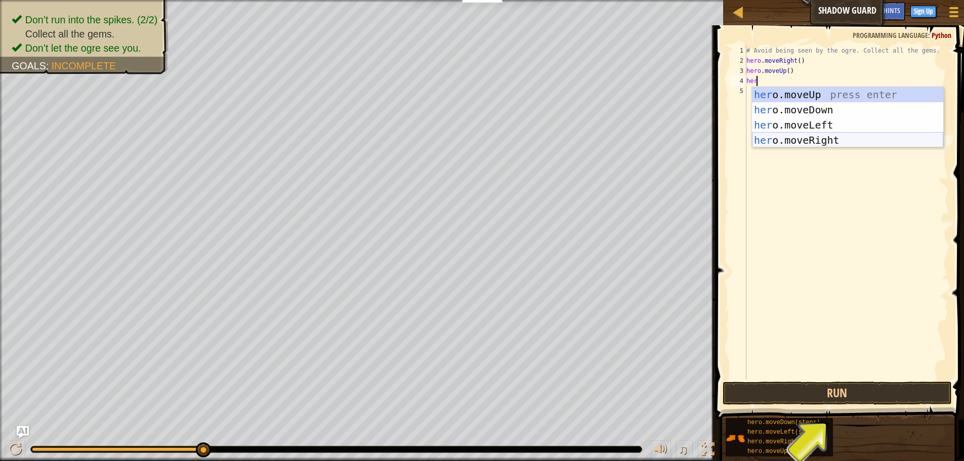
click at [815, 134] on div "her o.moveUp press enter her o.moveDown press enter her o.moveLeft press enter …" at bounding box center [847, 132] width 191 height 91
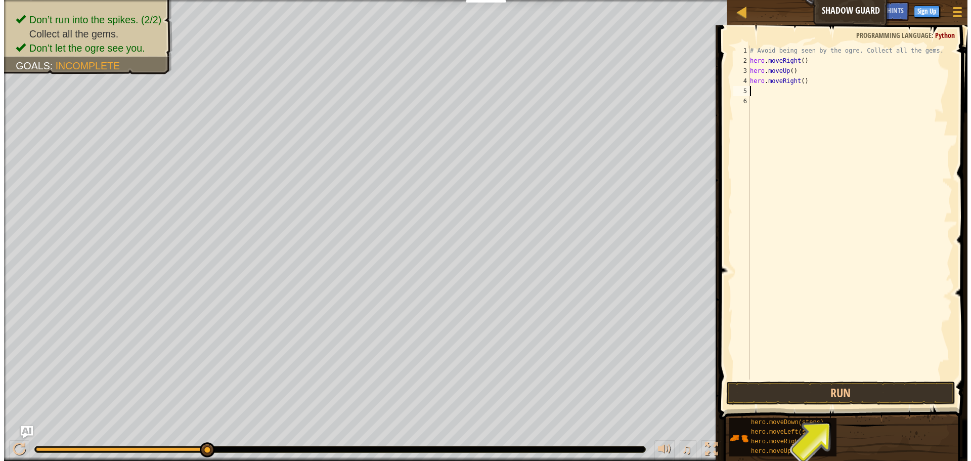
scroll to position [5, 0]
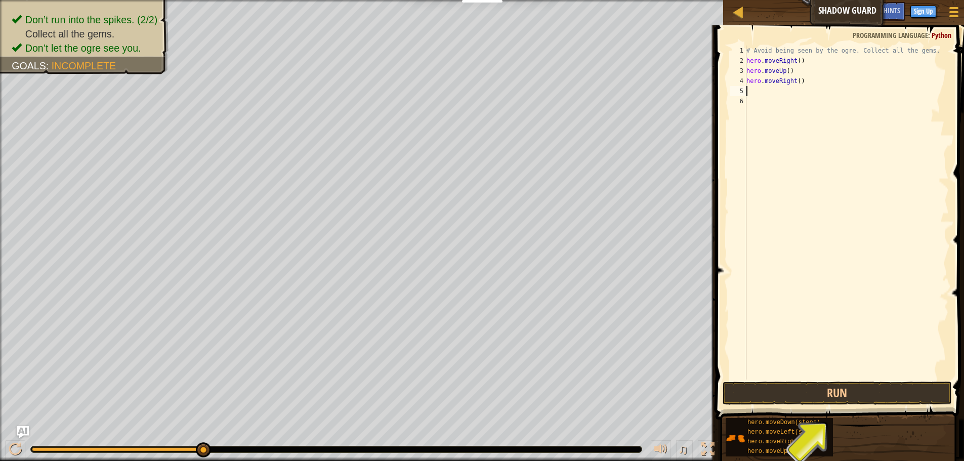
type textarea "m"
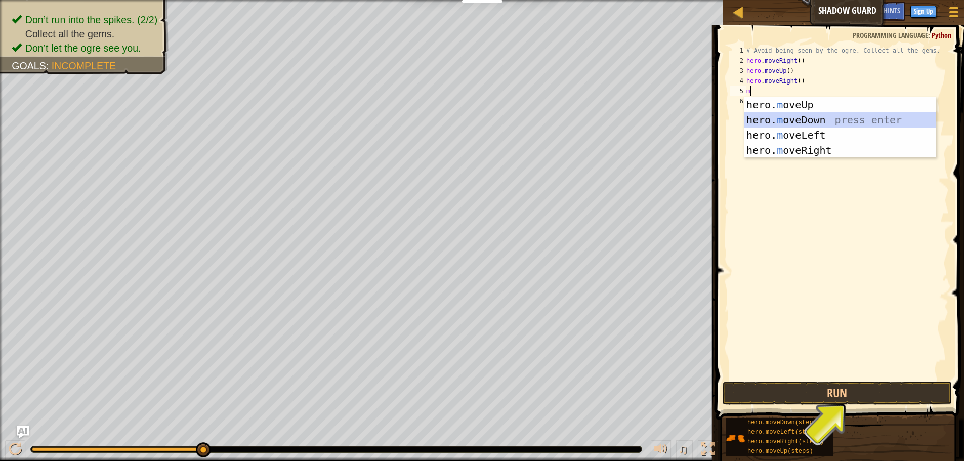
click at [777, 124] on div "hero. m oveUp press enter hero. m oveDown press enter hero. m oveLeft press ent…" at bounding box center [839, 142] width 191 height 91
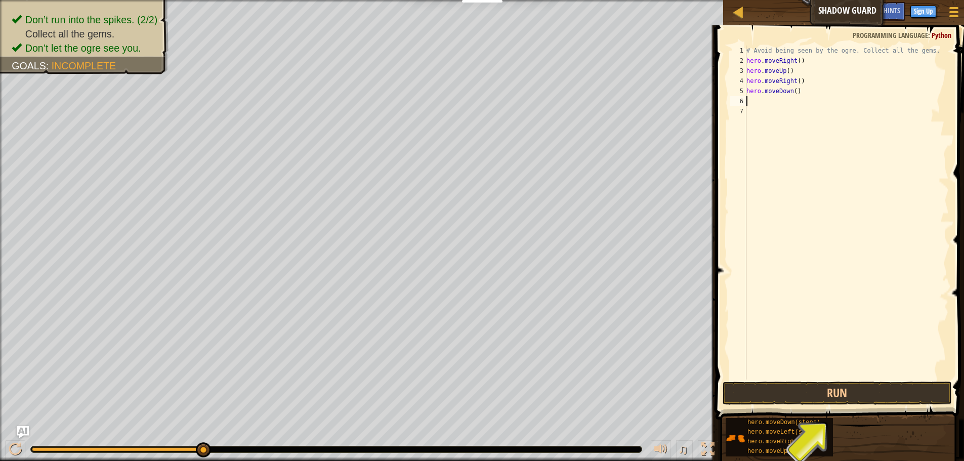
type textarea "m"
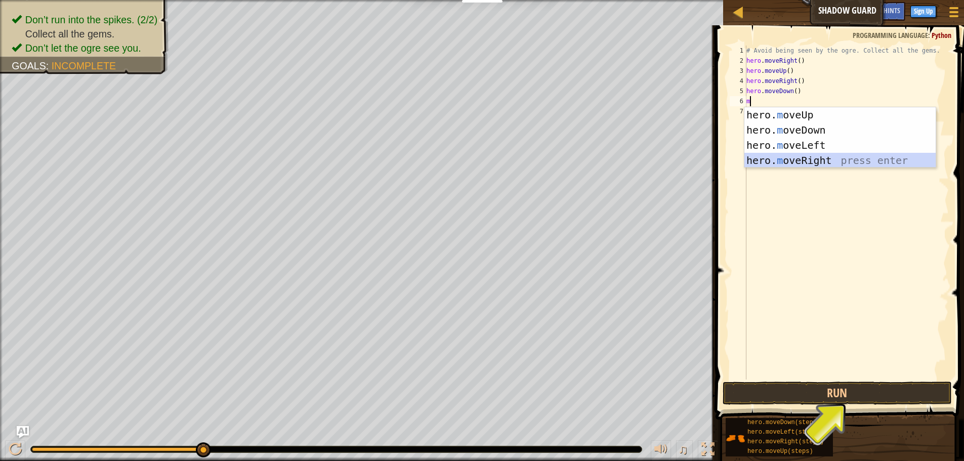
click at [791, 159] on div "hero. m oveUp press enter hero. m oveDown press enter hero. m oveLeft press ent…" at bounding box center [839, 152] width 191 height 91
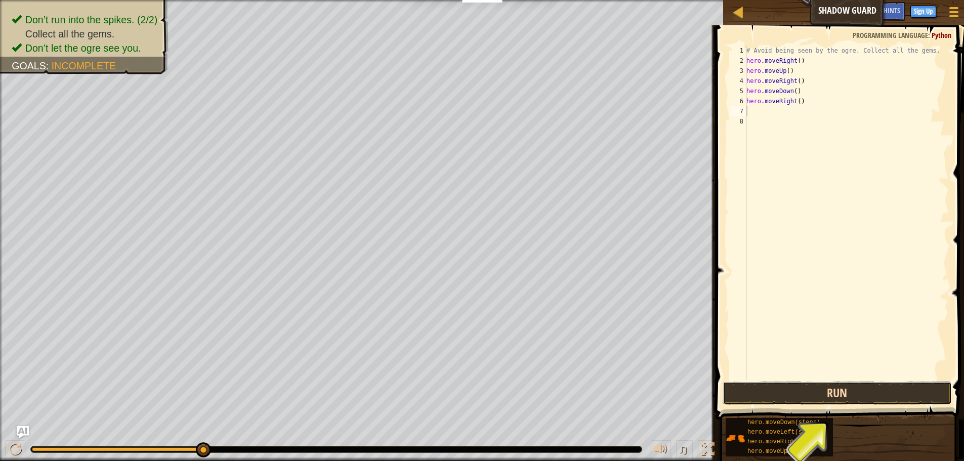
click at [863, 391] on button "Run" at bounding box center [836, 392] width 229 height 23
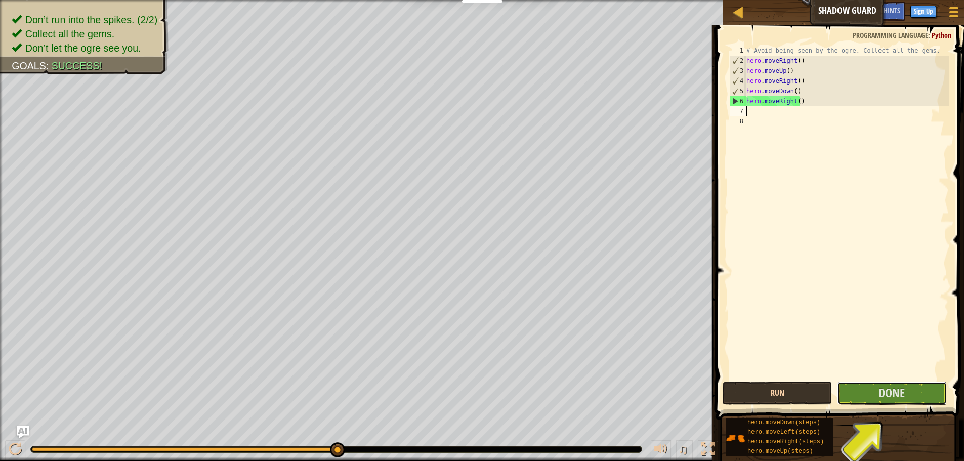
click at [862, 390] on button "Done" at bounding box center [891, 392] width 109 height 23
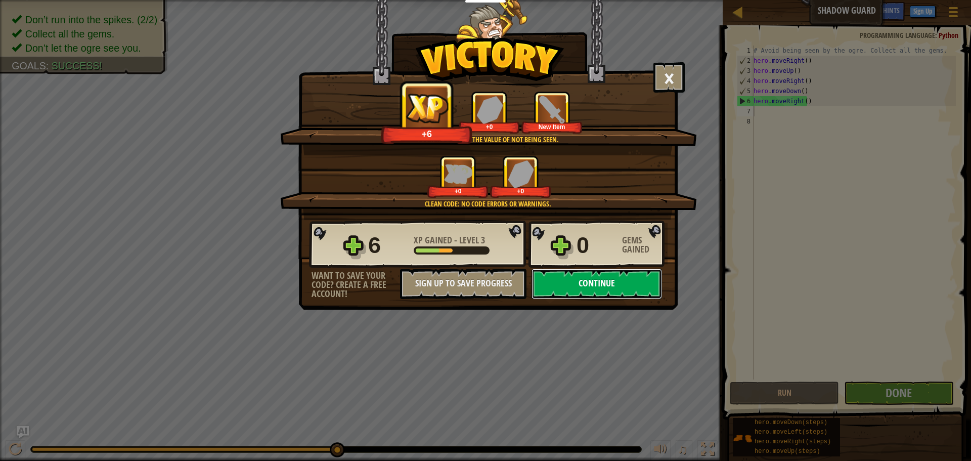
click at [558, 276] on button "Continue" at bounding box center [597, 284] width 131 height 30
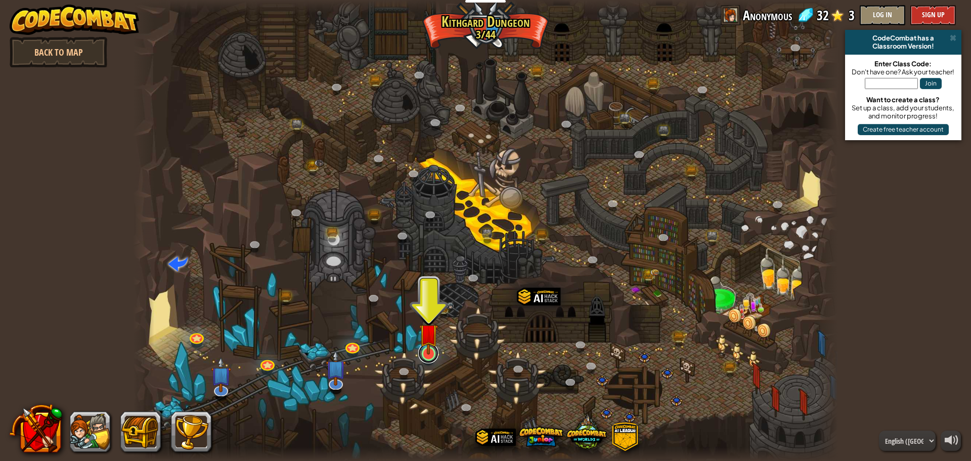
click at [433, 361] on link at bounding box center [428, 353] width 20 height 20
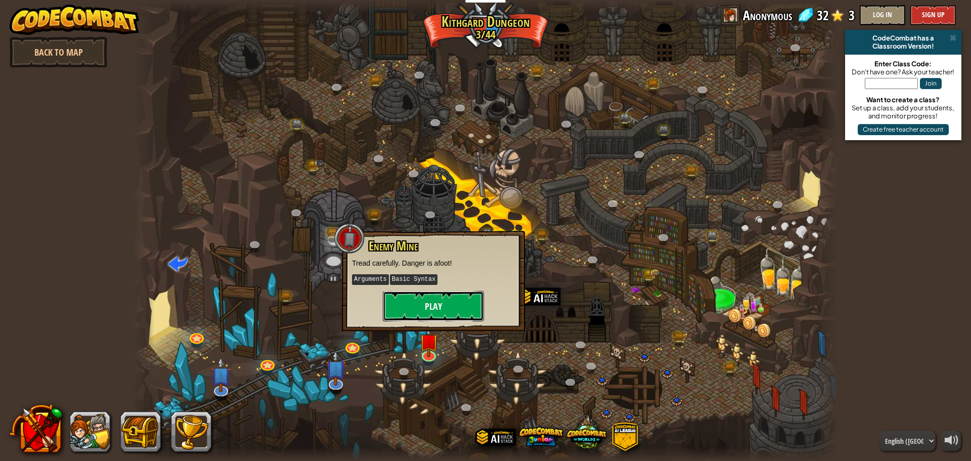
click at [401, 301] on button "Play" at bounding box center [433, 306] width 101 height 30
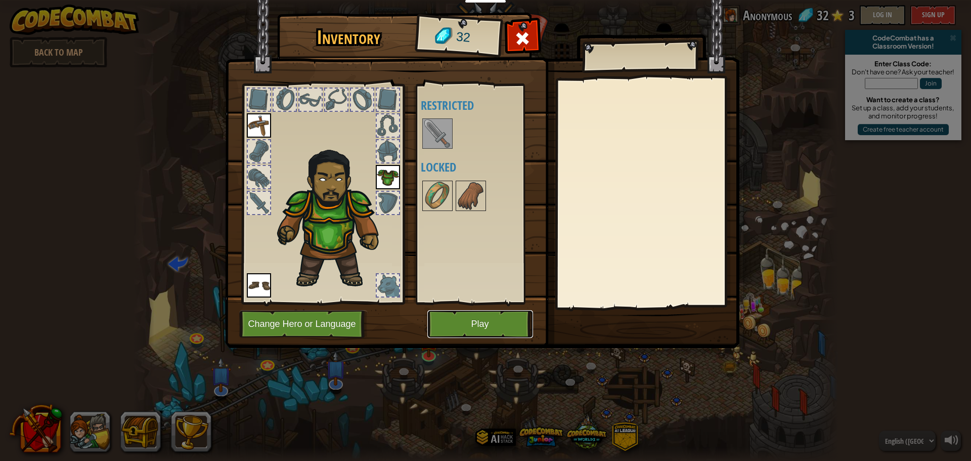
click at [451, 321] on button "Play" at bounding box center [480, 324] width 106 height 28
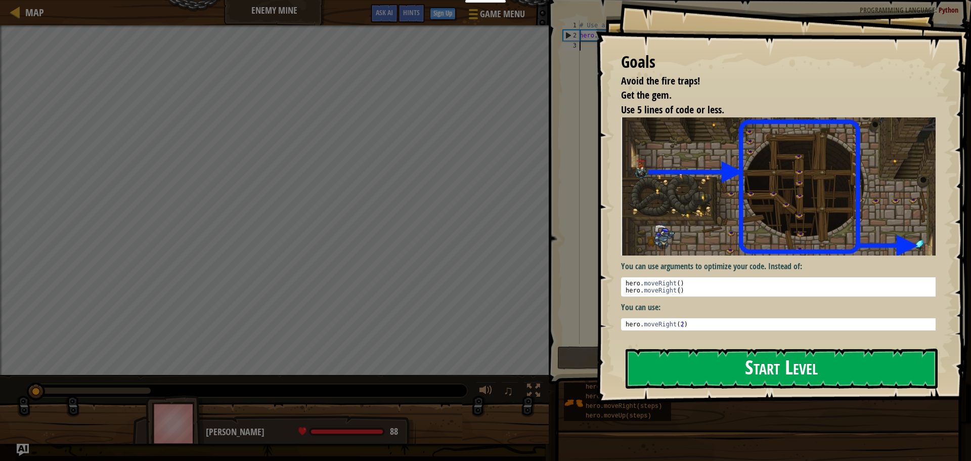
click at [838, 366] on button "Start Level" at bounding box center [782, 369] width 312 height 40
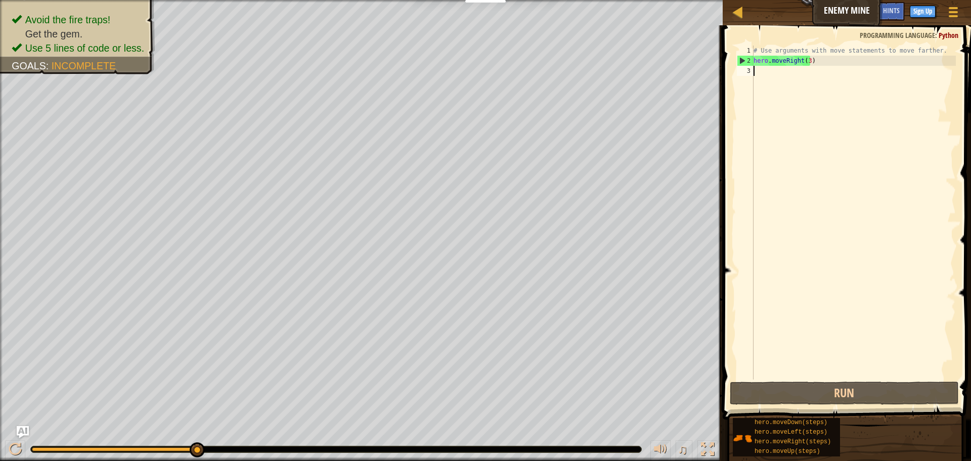
type textarea "m"
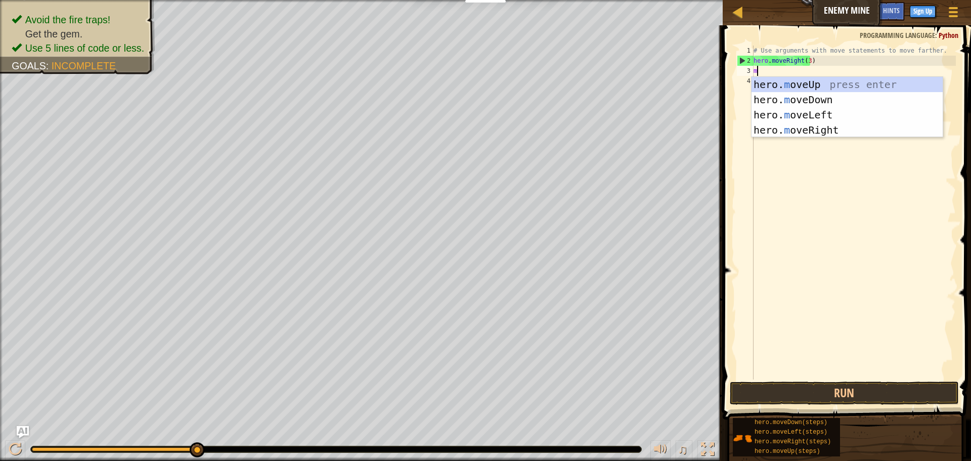
scroll to position [5, 0]
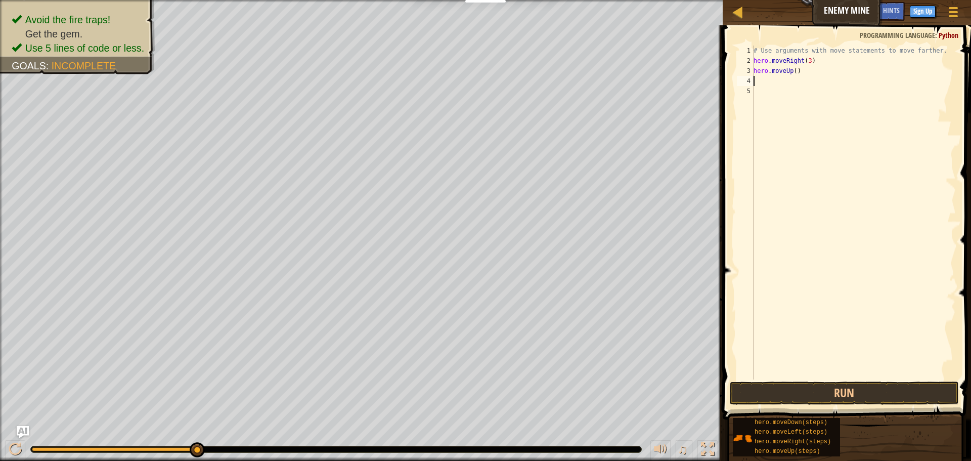
type textarea "m"
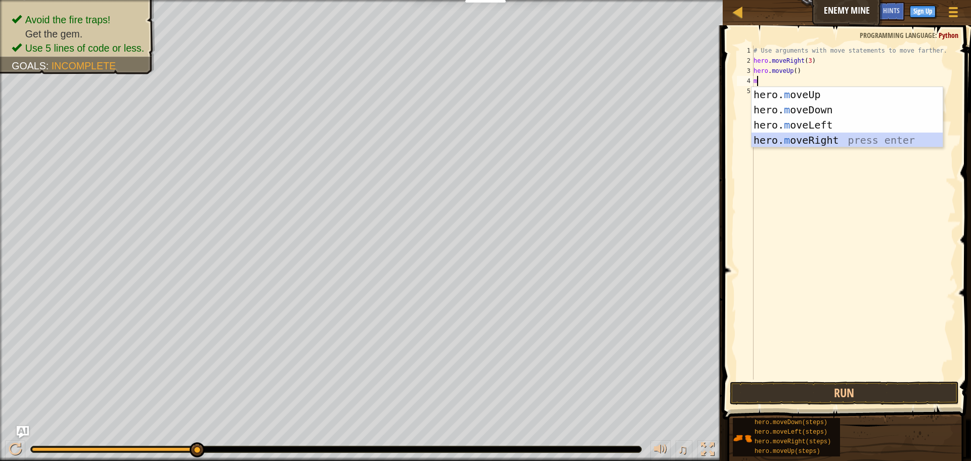
click at [809, 136] on div "hero. m oveUp press enter hero. m oveDown press enter hero. m oveLeft press ent…" at bounding box center [847, 132] width 191 height 91
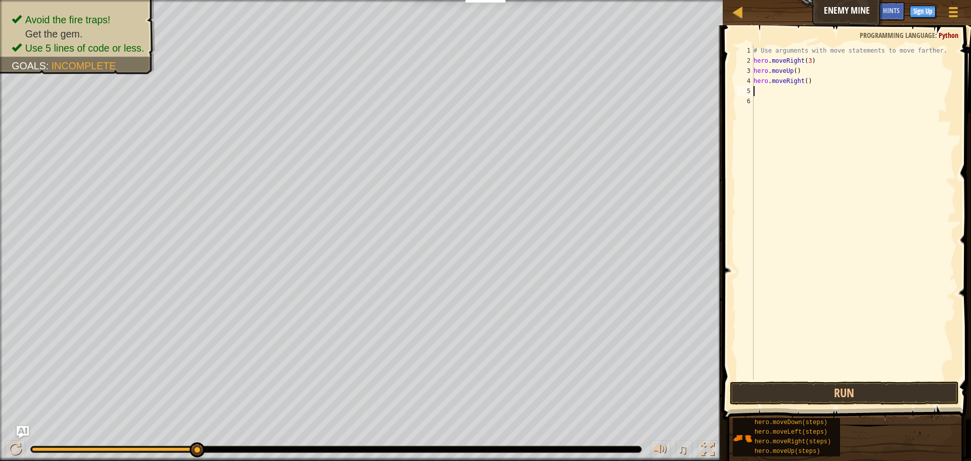
type textarea "m"
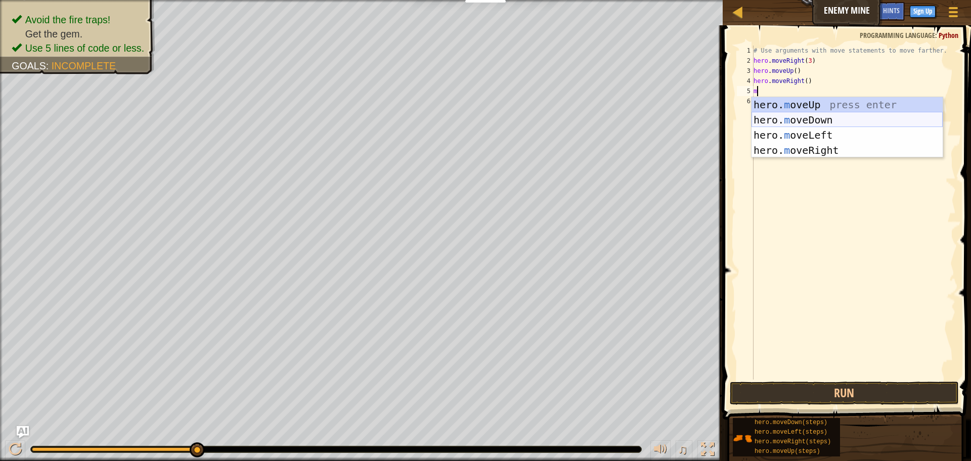
click at [810, 115] on div "hero. m oveUp press enter hero. m oveDown press enter hero. m oveLeft press ent…" at bounding box center [847, 142] width 191 height 91
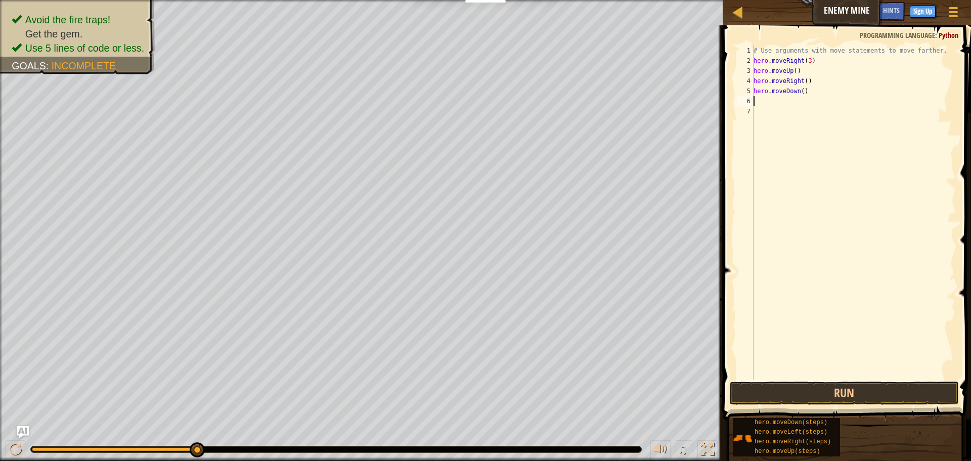
type textarea "m"
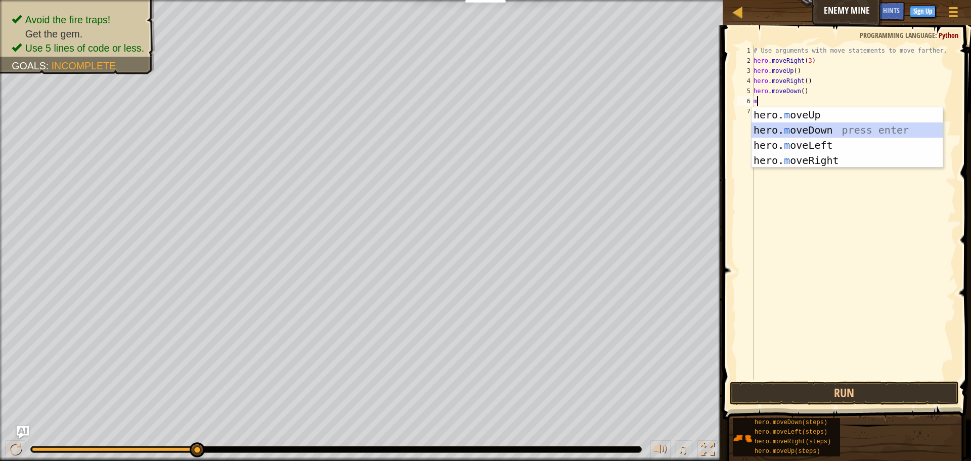
click at [808, 128] on div "hero. m oveUp press enter hero. m oveDown press enter hero. m oveLeft press ent…" at bounding box center [847, 152] width 191 height 91
type textarea "m"
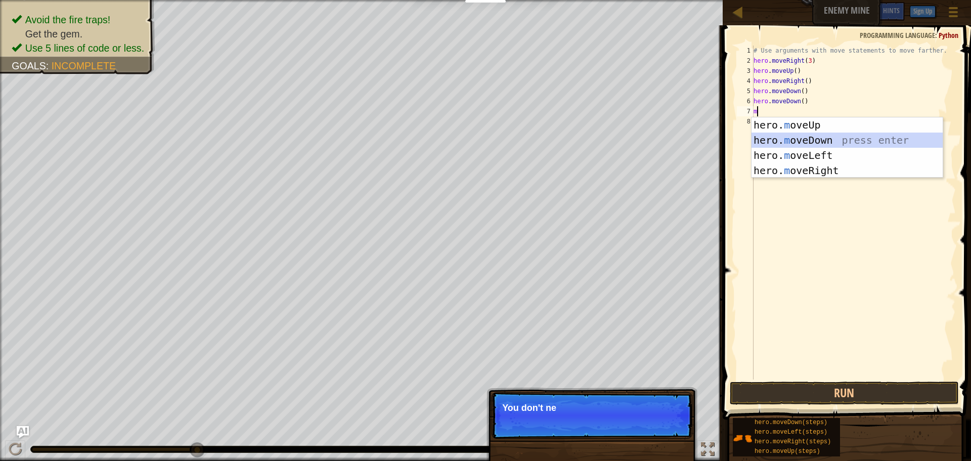
click at [813, 136] on div "hero. m oveUp press enter hero. m oveDown press enter hero. m oveLeft press ent…" at bounding box center [847, 162] width 191 height 91
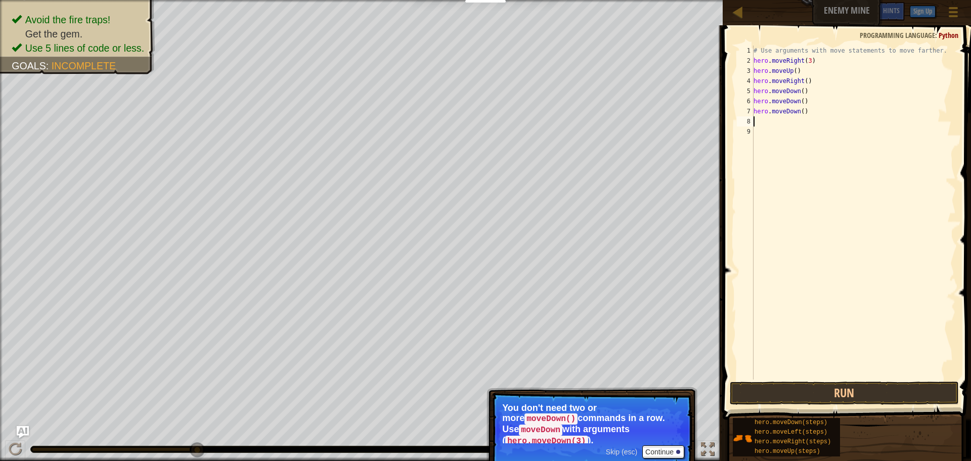
click at [822, 124] on div "# Use arguments with move statements to move farther. hero . moveRight ( 3 ) he…" at bounding box center [854, 223] width 204 height 354
click at [819, 112] on div "# Use arguments with move statements to move farther. hero . moveRight ( 3 ) he…" at bounding box center [854, 223] width 204 height 354
type textarea "h"
click at [828, 93] on div "# Use arguments with move statements to move farther. hero . moveRight ( 3 ) he…" at bounding box center [854, 223] width 204 height 354
click at [828, 99] on div "# Use arguments with move statements to move farther. hero . moveRight ( 3 ) he…" at bounding box center [854, 223] width 204 height 354
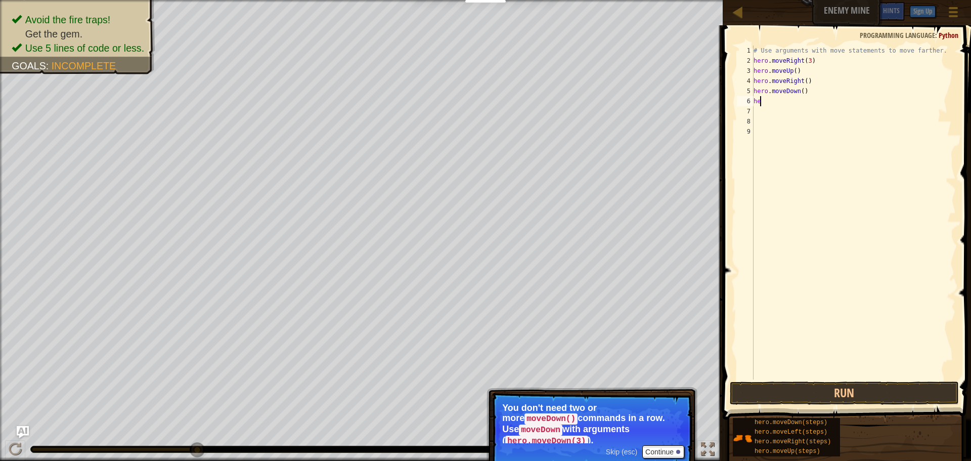
type textarea "h"
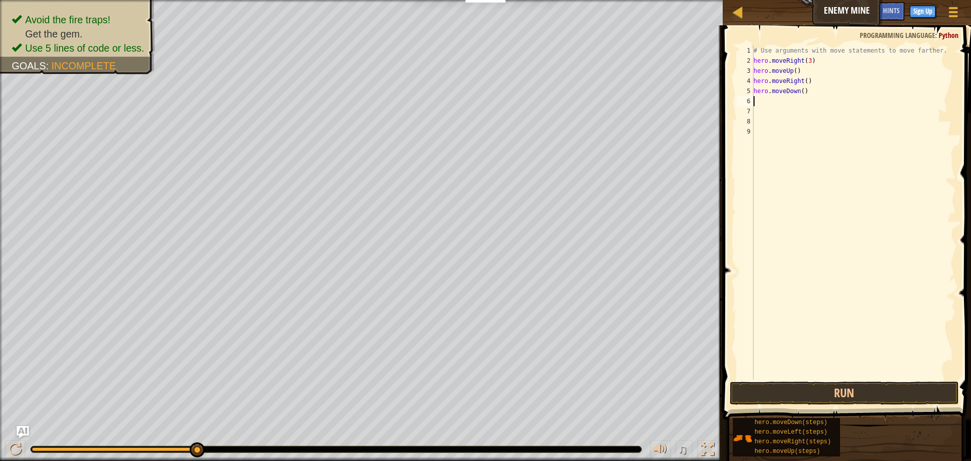
click at [798, 92] on div "# Use arguments with move statements to move farther. hero . moveRight ( 3 ) he…" at bounding box center [854, 223] width 204 height 354
click at [798, 91] on div "# Use arguments with move statements to move farther. hero . moveRight ( 3 ) he…" at bounding box center [854, 223] width 204 height 354
click at [800, 91] on div "# Use arguments with move statements to move farther. hero . moveRight ( 3 ) he…" at bounding box center [854, 223] width 204 height 354
type textarea "hero.moveDown(3)"
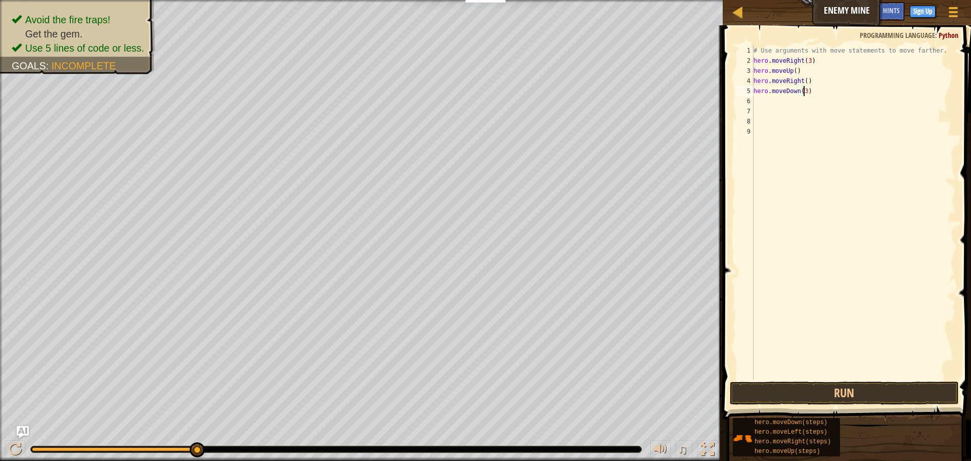
scroll to position [5, 4]
click at [803, 103] on div "# Use arguments with move statements to move farther. hero . moveRight ( 3 ) he…" at bounding box center [854, 223] width 204 height 354
type textarea "h"
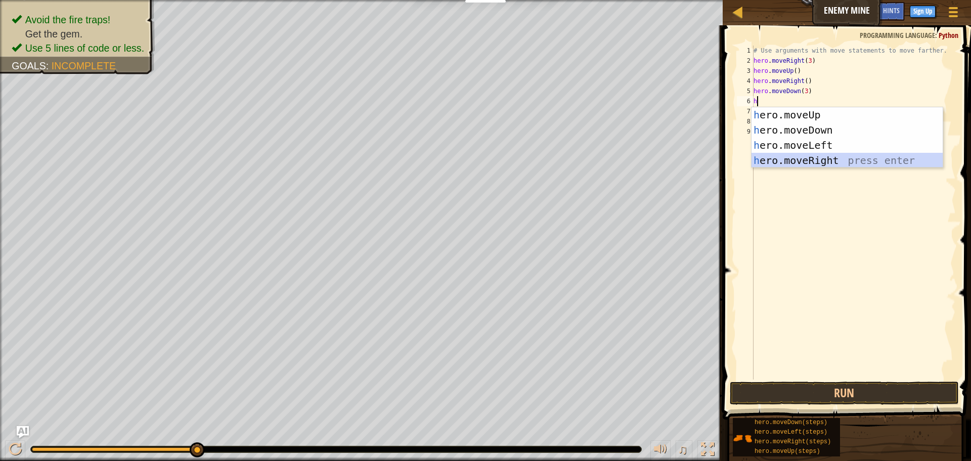
click at [823, 160] on div "h ero.moveUp press enter h ero.moveDown press enter h ero.moveLeft press enter …" at bounding box center [847, 152] width 191 height 91
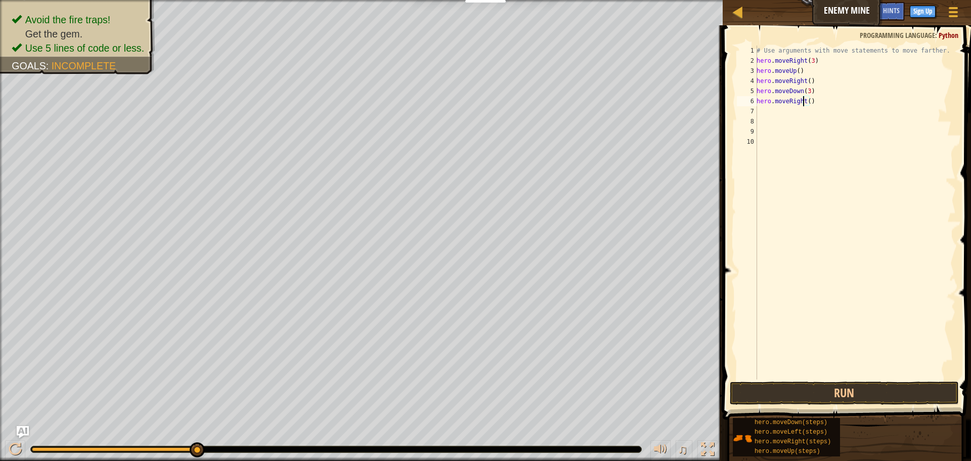
click at [805, 102] on div "# Use arguments with move statements to move farther. hero . moveRight ( 3 ) he…" at bounding box center [855, 223] width 201 height 354
click at [807, 102] on div "# Use arguments with move statements to move farther. hero . moveRight ( 3 ) he…" at bounding box center [855, 223] width 201 height 354
type textarea "hero.moveRight(3)"
click at [764, 397] on button "Run" at bounding box center [844, 392] width 229 height 23
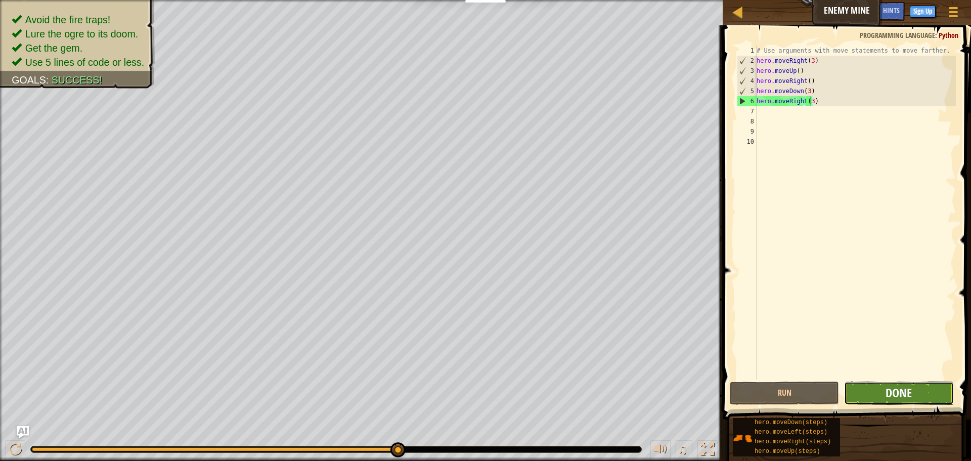
click at [911, 392] on span "Done" at bounding box center [899, 392] width 26 height 16
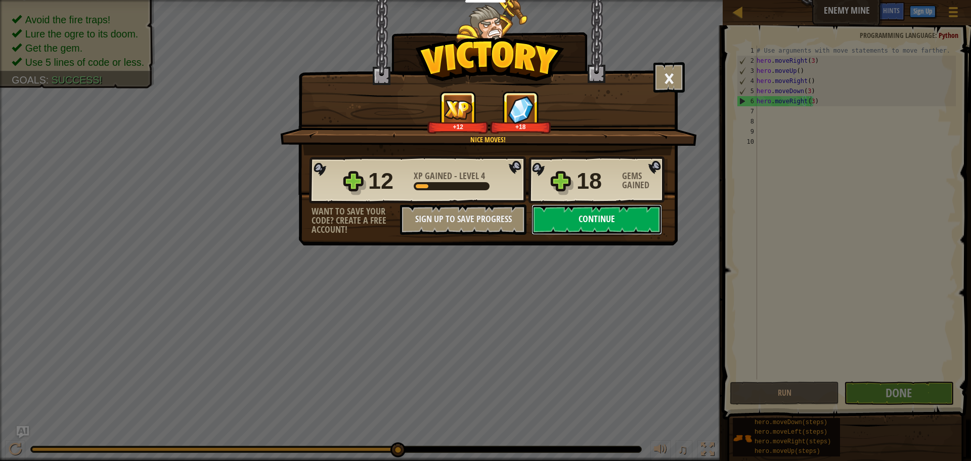
click at [547, 218] on button "Continue" at bounding box center [597, 219] width 131 height 30
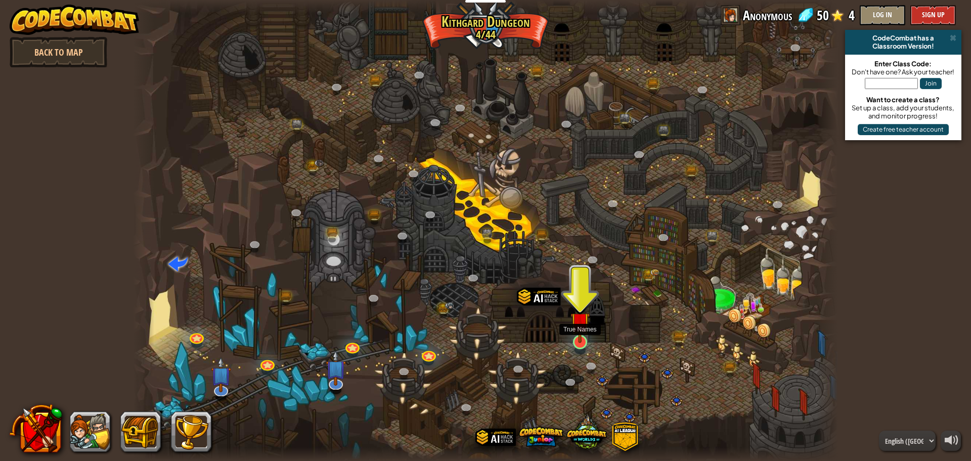
click at [579, 333] on img at bounding box center [580, 321] width 19 height 43
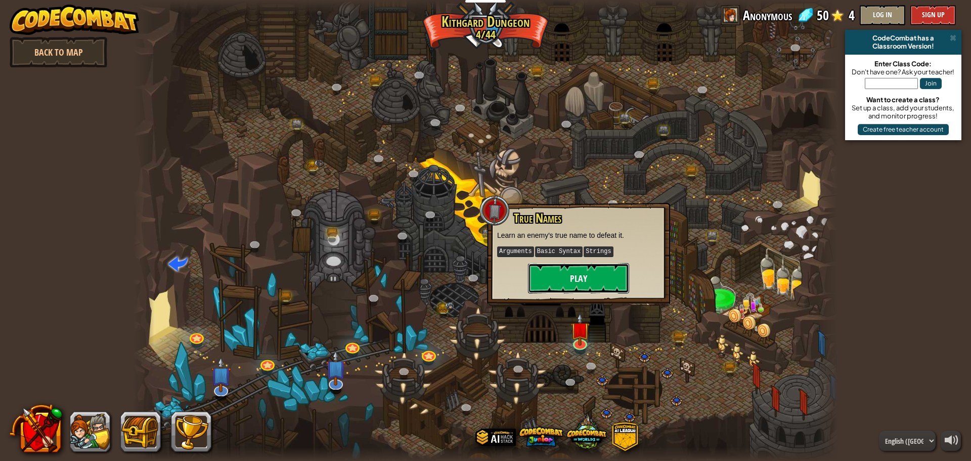
click at [577, 271] on button "Play" at bounding box center [578, 278] width 101 height 30
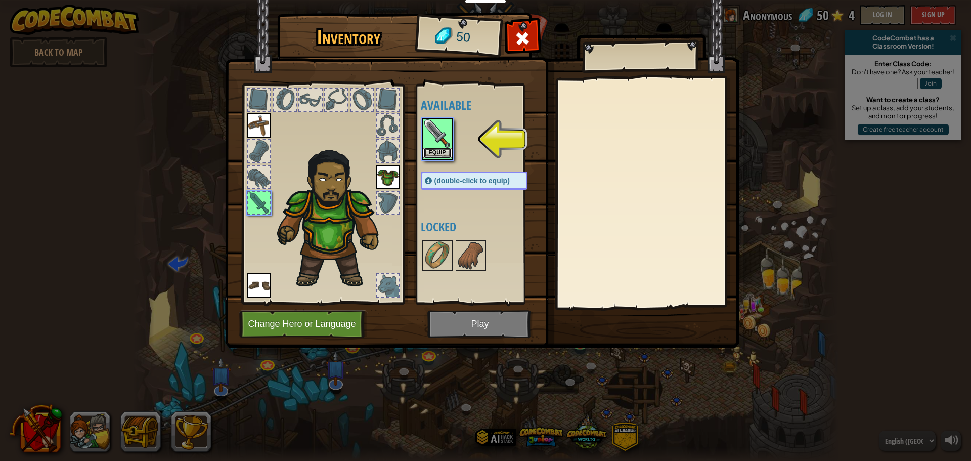
click at [440, 151] on button "Equip" at bounding box center [437, 153] width 28 height 11
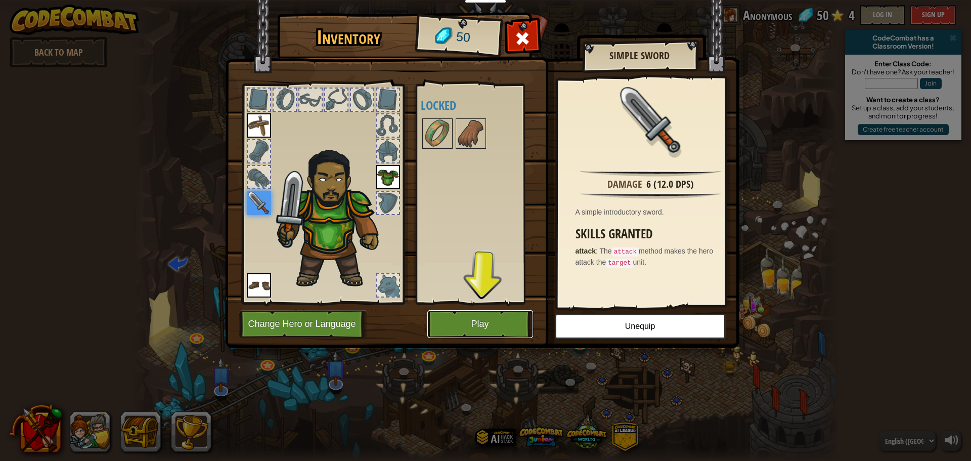
click at [488, 319] on button "Play" at bounding box center [480, 324] width 106 height 28
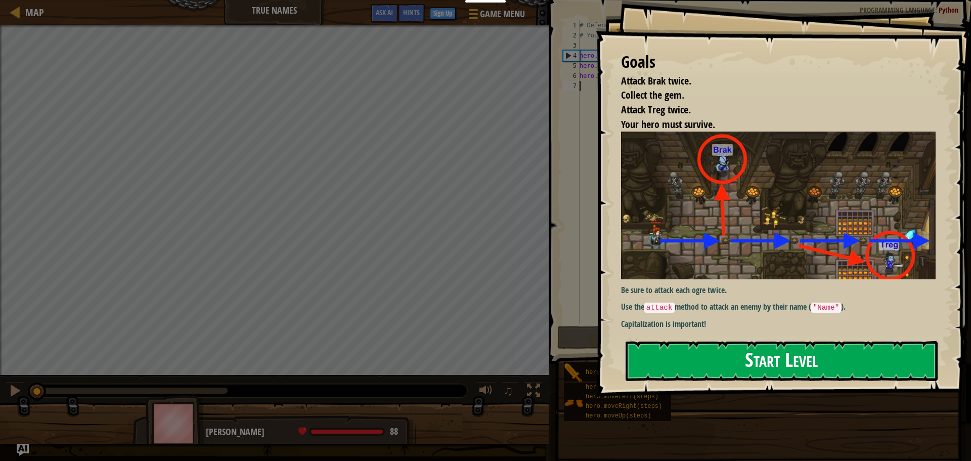
click at [749, 363] on button "Start Level" at bounding box center [782, 361] width 312 height 40
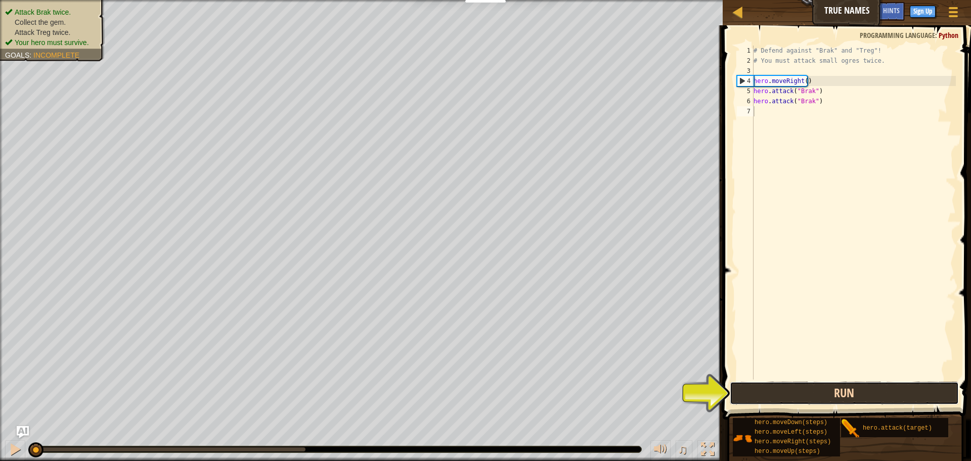
click at [747, 385] on button "Run" at bounding box center [844, 392] width 229 height 23
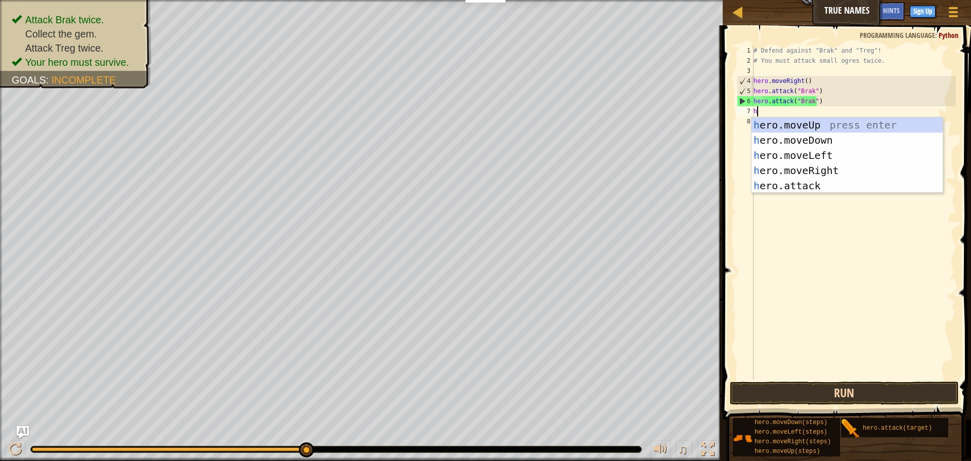
scroll to position [5, 0]
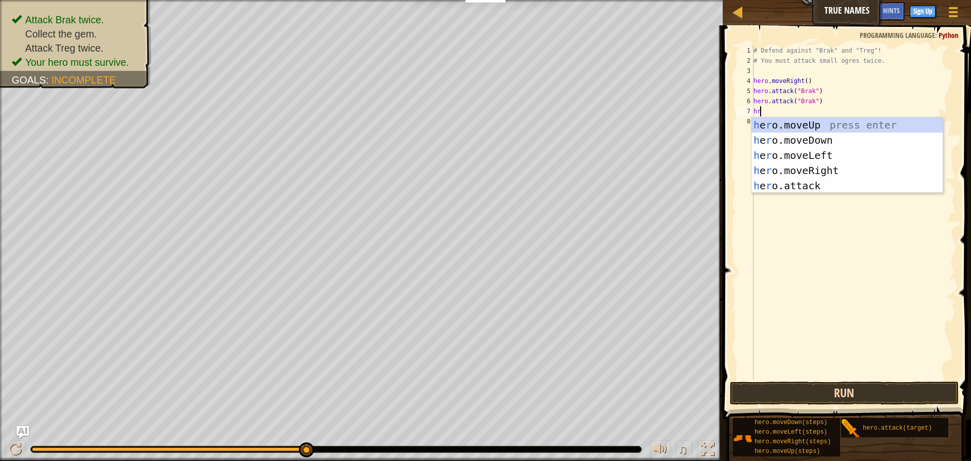
type textarea "hro"
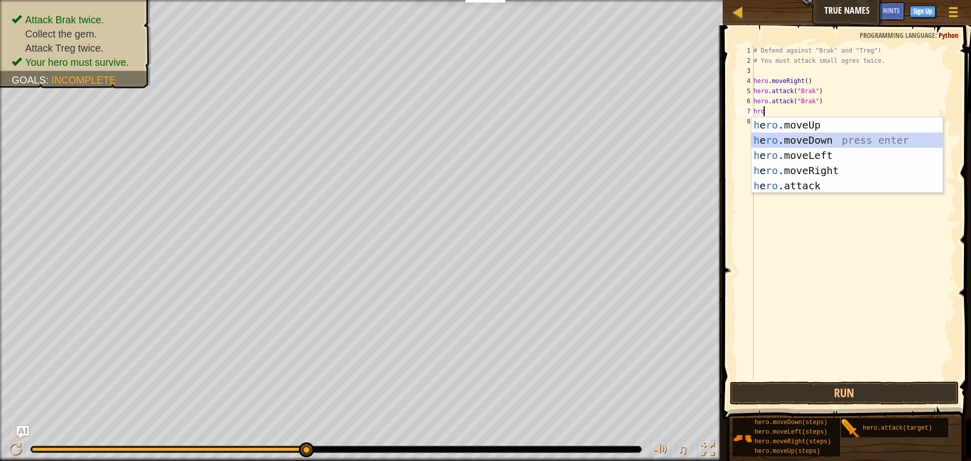
click at [779, 135] on div "h e ro .moveUp press enter h e ro .moveDown press enter h e ro .moveLeft press …" at bounding box center [847, 170] width 191 height 106
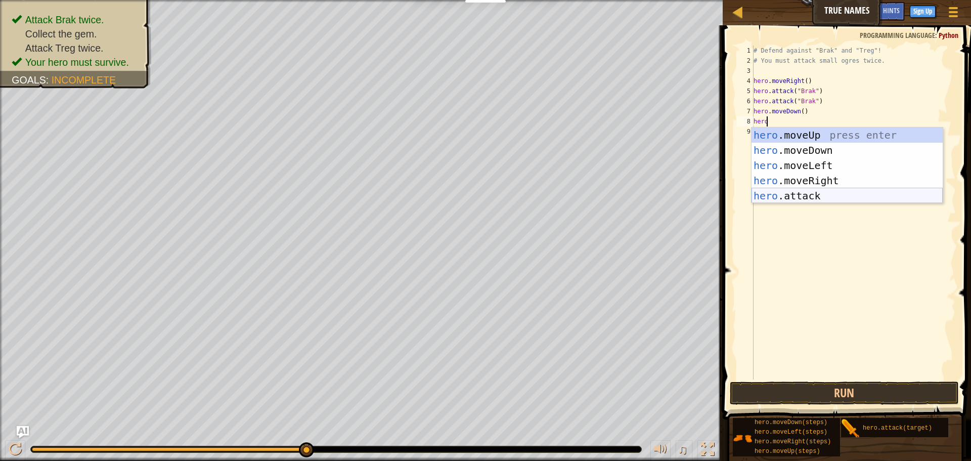
click at [771, 198] on div "hero .moveUp press enter hero .moveDown press enter hero .moveLeft press enter …" at bounding box center [847, 180] width 191 height 106
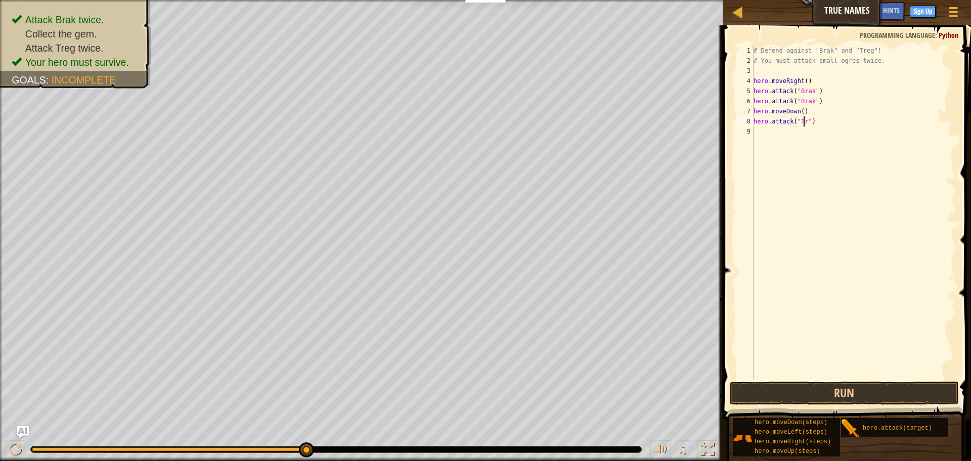
scroll to position [5, 5]
type textarea "hero.attack("Treg")"
drag, startPoint x: 836, startPoint y: 396, endPoint x: 845, endPoint y: 384, distance: 14.9
click at [839, 392] on button "Run" at bounding box center [844, 392] width 229 height 23
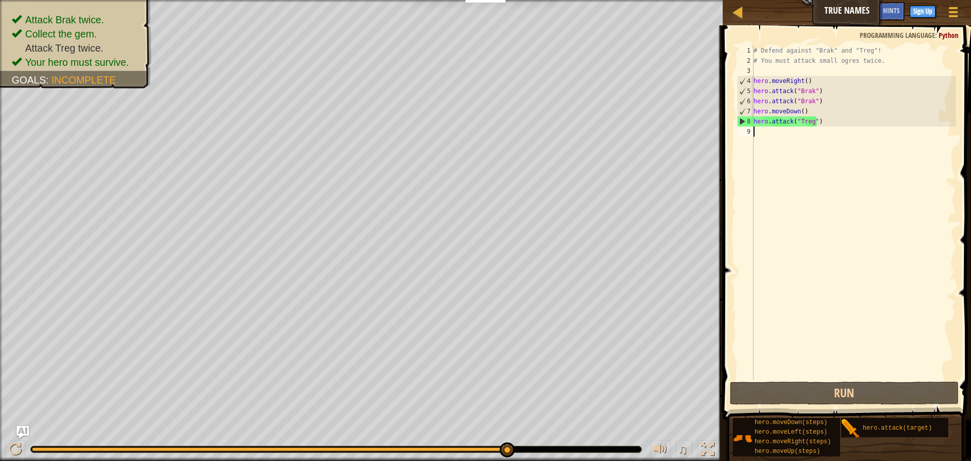
click at [789, 308] on div "# Defend against "Brak" and "Treg"! # You must attack small ogres twice. hero .…" at bounding box center [854, 223] width 204 height 354
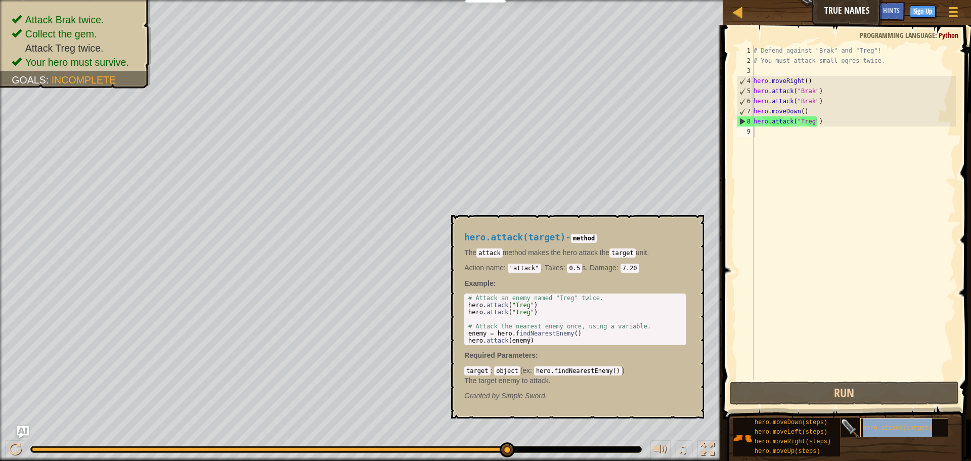
click at [866, 427] on span "hero.attack(target)" at bounding box center [897, 427] width 69 height 7
click at [655, 371] on div "target : object ( ex : hero.findNearestEnemy() ) The target enemy to attack." at bounding box center [575, 375] width 222 height 20
click at [784, 160] on div "# Defend against "Brak" and "Treg"! # You must attack small ogres twice. hero .…" at bounding box center [854, 223] width 204 height 354
click at [915, 429] on span "hero.attack(target)" at bounding box center [897, 427] width 69 height 7
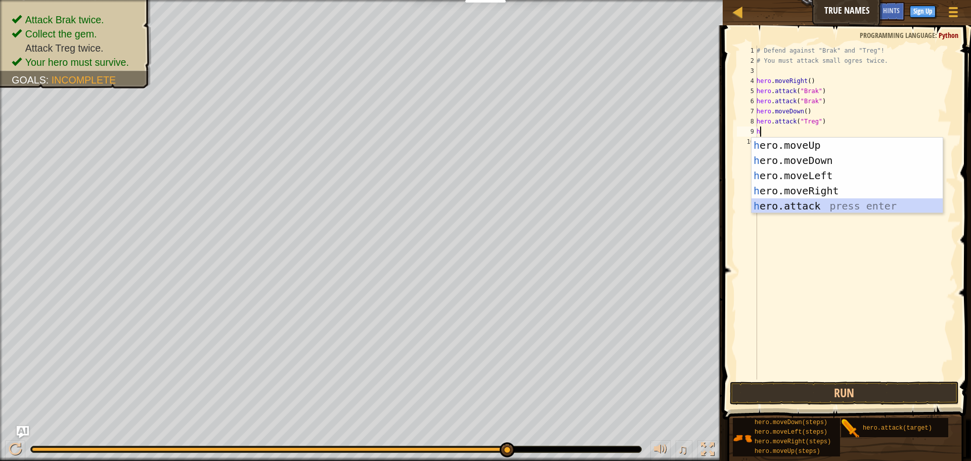
click at [790, 207] on div "h ero.moveUp press enter h ero.moveDown press enter h ero.moveLeft press enter …" at bounding box center [847, 191] width 191 height 106
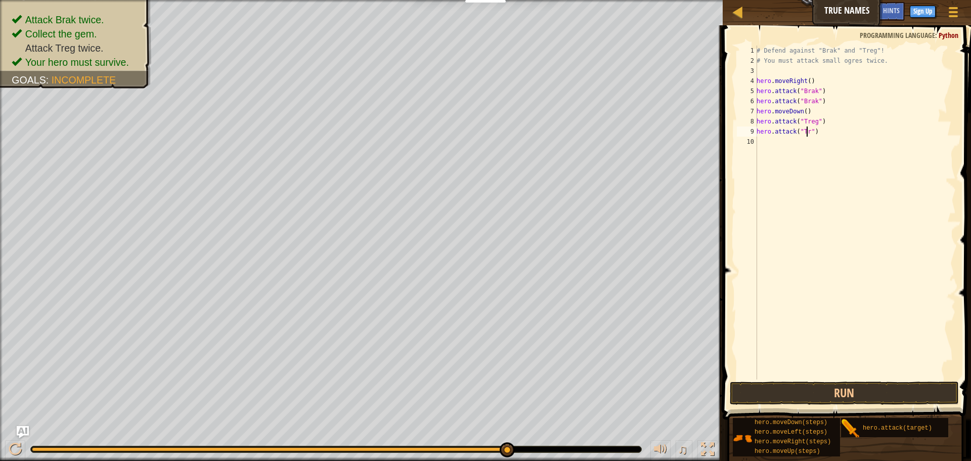
scroll to position [5, 5]
type textarea "hero.attack("Treg")"
click at [791, 392] on button "Run" at bounding box center [844, 392] width 229 height 23
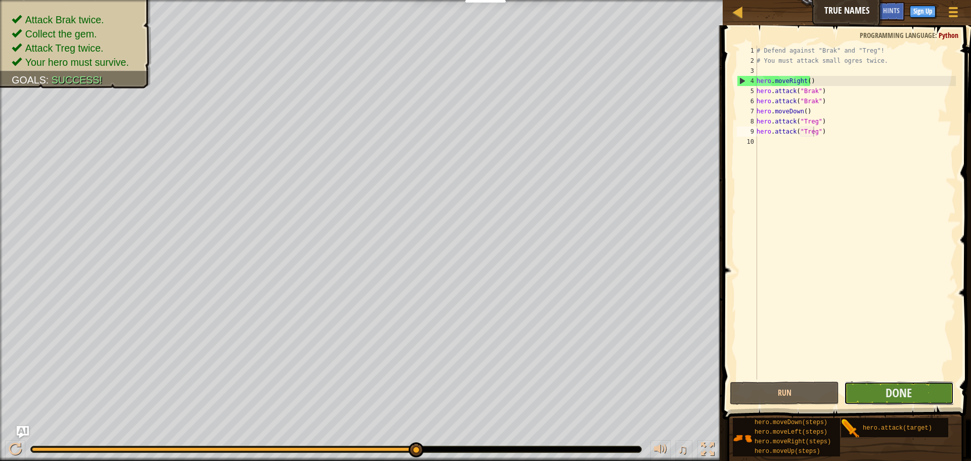
click at [858, 384] on button "Done" at bounding box center [898, 392] width 109 height 23
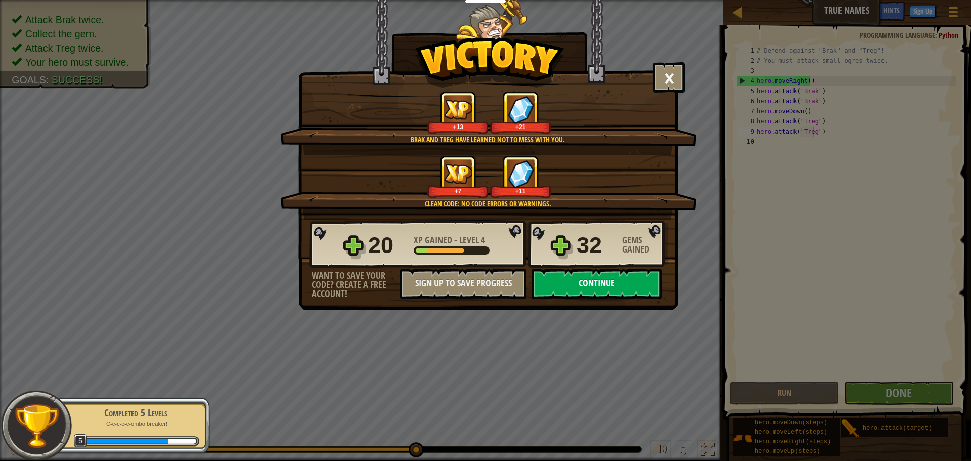
click at [580, 280] on button "Continue" at bounding box center [597, 284] width 131 height 30
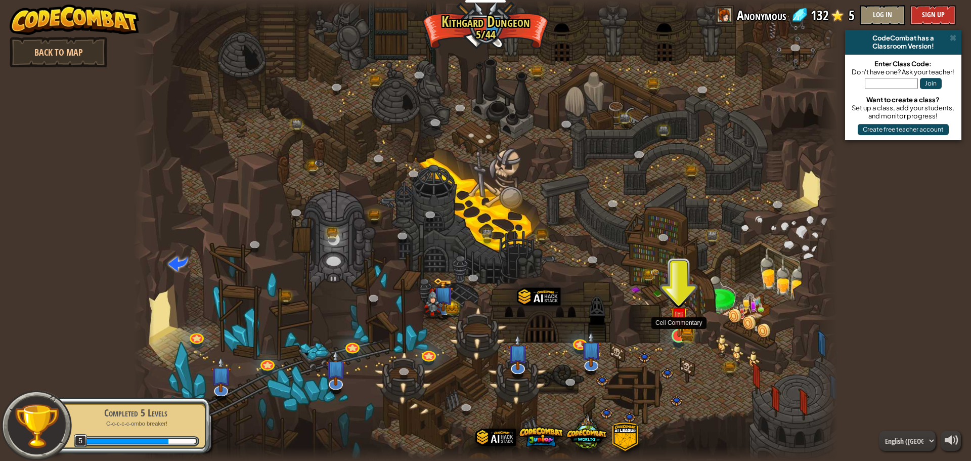
click at [691, 337] on img at bounding box center [687, 334] width 13 height 14
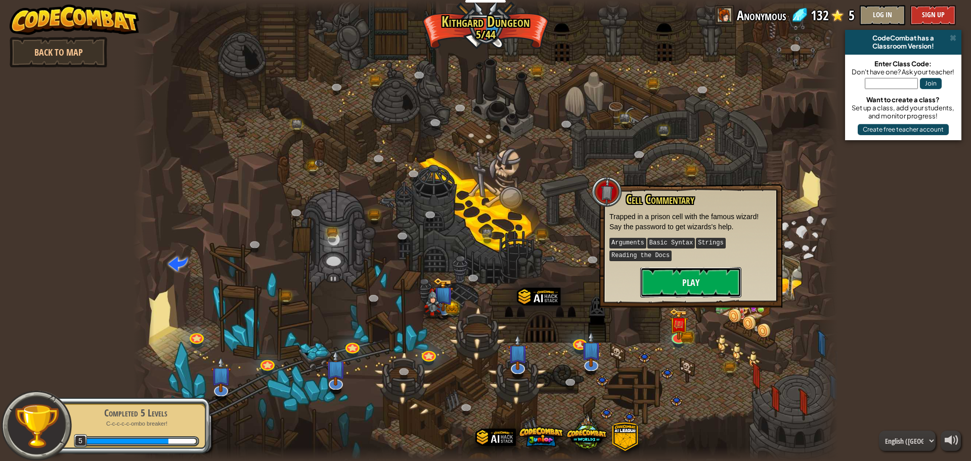
click at [690, 271] on button "Play" at bounding box center [690, 282] width 101 height 30
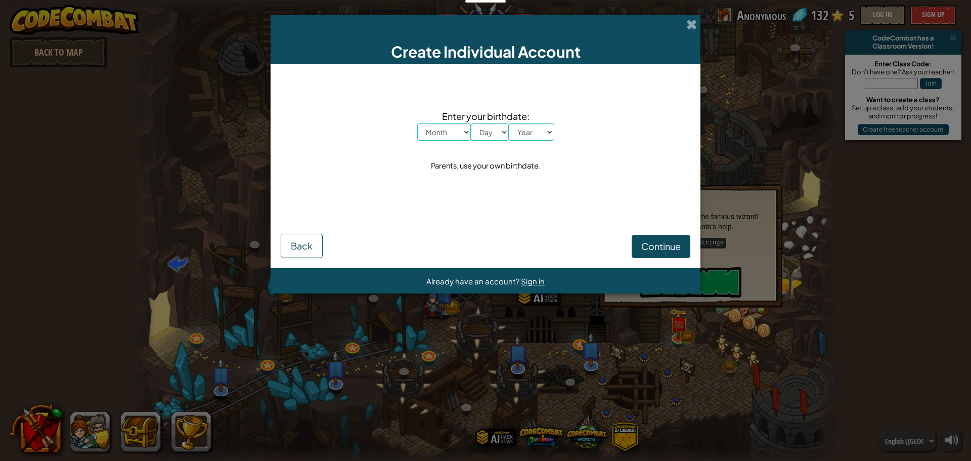
click at [741, 46] on div "Create Individual Account Enter your birthdate: Month January February March Ap…" at bounding box center [485, 230] width 971 height 461
click at [683, 19] on div "Create Individual Account" at bounding box center [486, 39] width 430 height 49
click at [695, 27] on span at bounding box center [691, 24] width 11 height 11
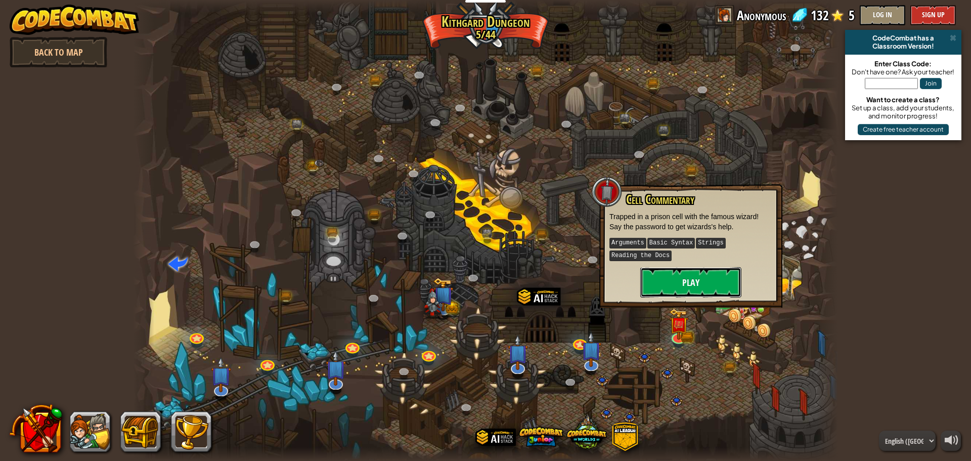
click at [721, 277] on button "Play" at bounding box center [690, 282] width 101 height 30
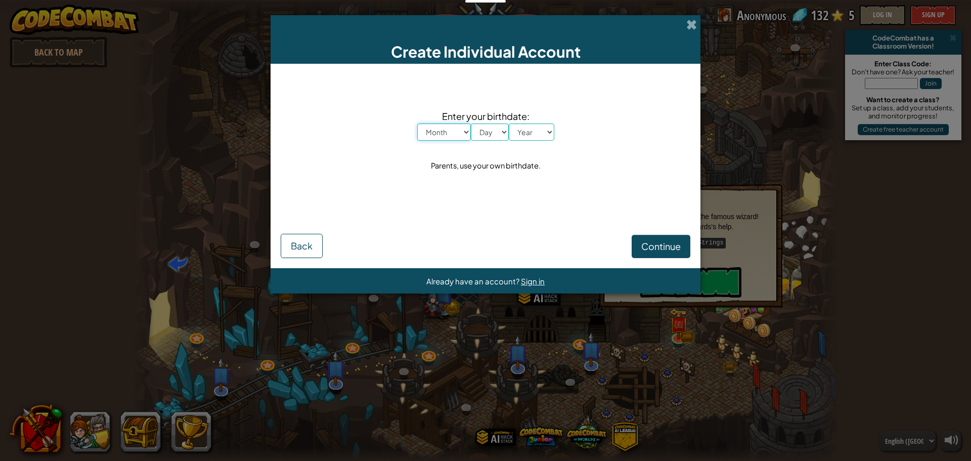
click at [450, 132] on select "Month January February March April May June July August September October Novem…" at bounding box center [444, 131] width 54 height 17
click at [496, 207] on div "Enter your birthdate: Month January February March April May June July August S…" at bounding box center [486, 141] width 410 height 135
click at [686, 19] on span at bounding box center [691, 24] width 11 height 11
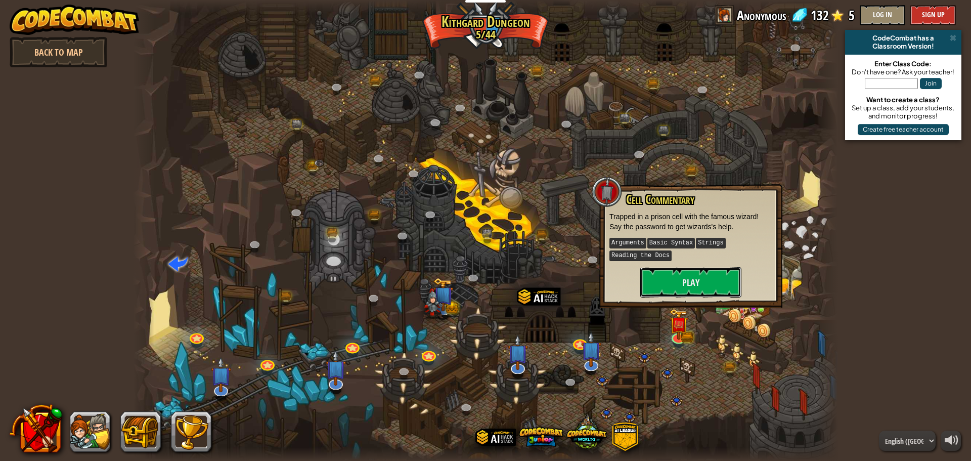
drag, startPoint x: 710, startPoint y: 282, endPoint x: 719, endPoint y: 130, distance: 152.0
click at [711, 242] on div "Cell Commentary Trapped in a prison cell with the famous wizard! Say the passwo…" at bounding box center [691, 245] width 163 height 105
click at [731, 280] on button "Play" at bounding box center [690, 282] width 101 height 30
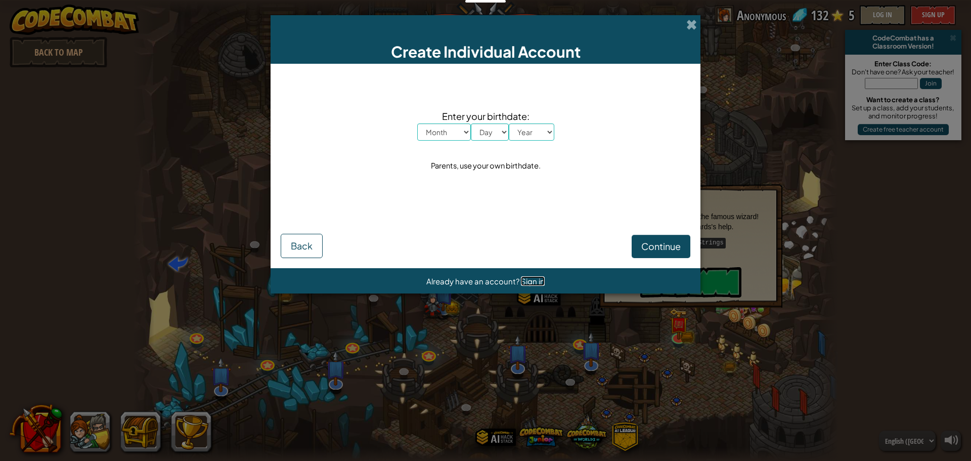
click at [529, 281] on span "Sign in" at bounding box center [533, 281] width 24 height 10
